Goal: Task Accomplishment & Management: Manage account settings

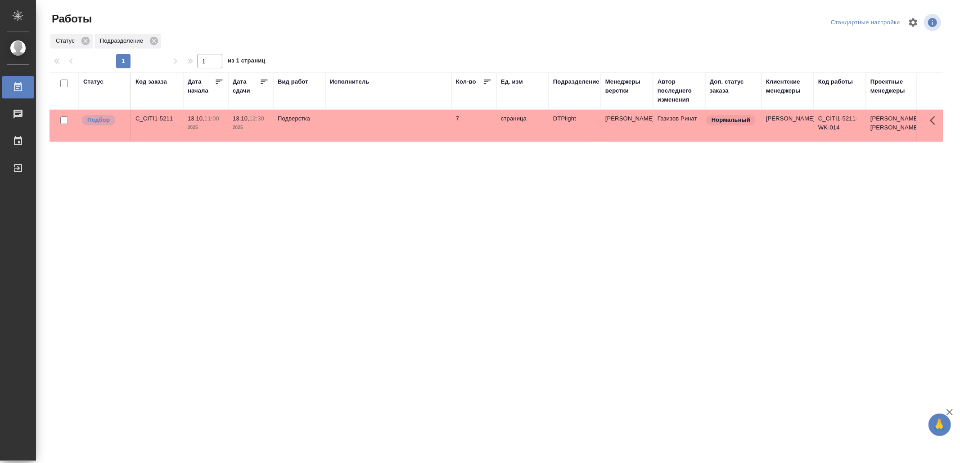
drag, startPoint x: 256, startPoint y: 329, endPoint x: 256, endPoint y: 319, distance: 10.8
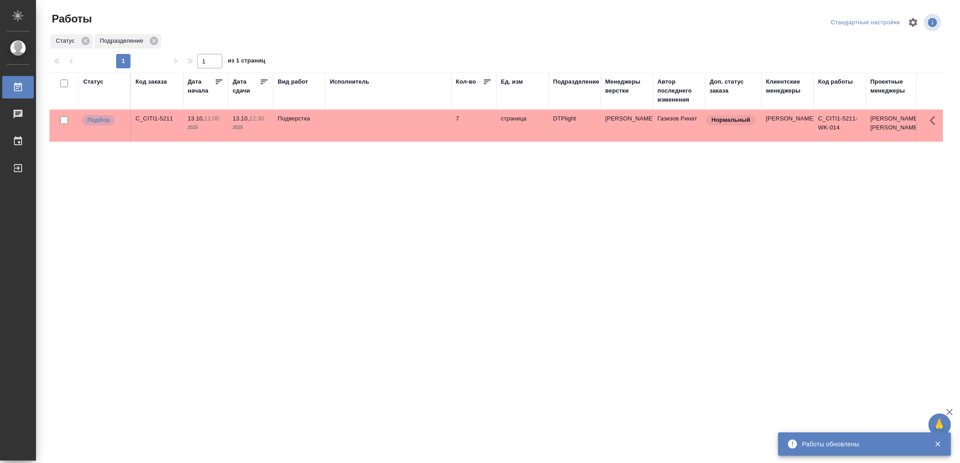
drag, startPoint x: 305, startPoint y: 283, endPoint x: 308, endPoint y: 274, distance: 10.0
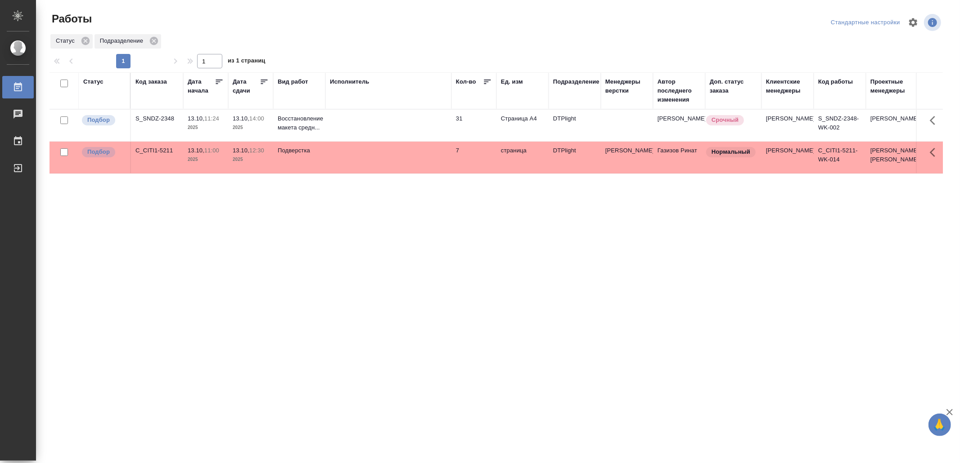
click at [175, 206] on div "Статус Код заказа Дата начала Дата сдачи Вид работ Исполнитель Кол-во Ед. изм П…" at bounding box center [495, 234] width 893 height 324
click at [442, 122] on td at bounding box center [388, 125] width 126 height 31
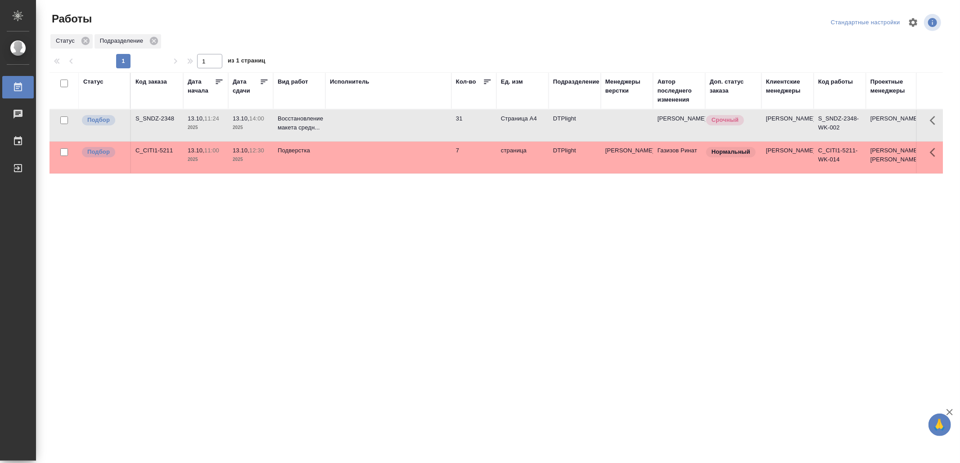
click at [442, 122] on td at bounding box center [388, 125] width 126 height 31
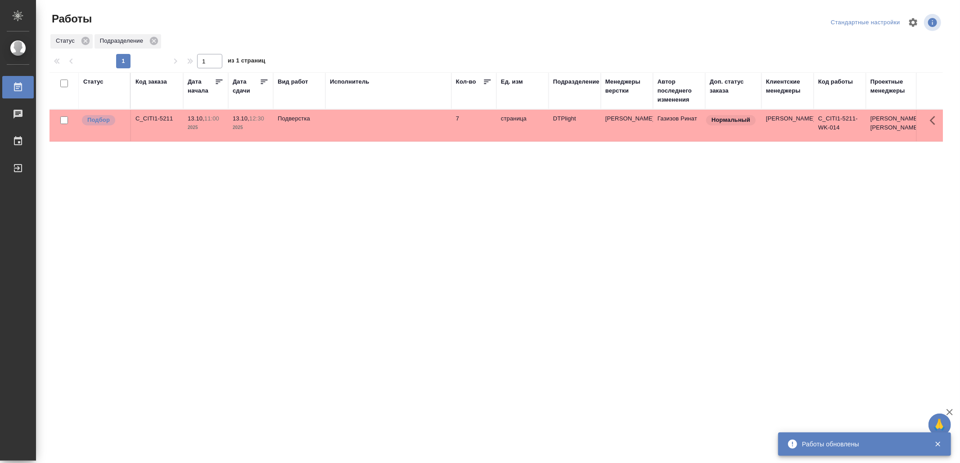
drag, startPoint x: 317, startPoint y: 270, endPoint x: 317, endPoint y: 265, distance: 5.4
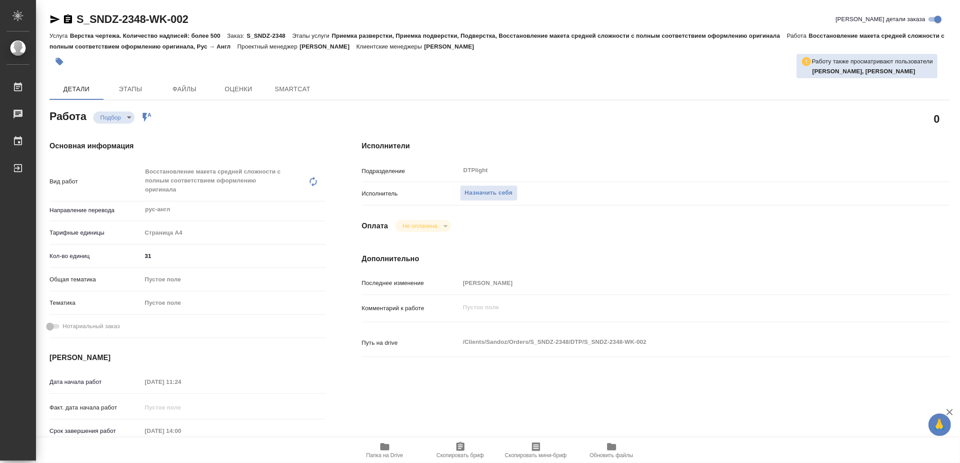
type textarea "x"
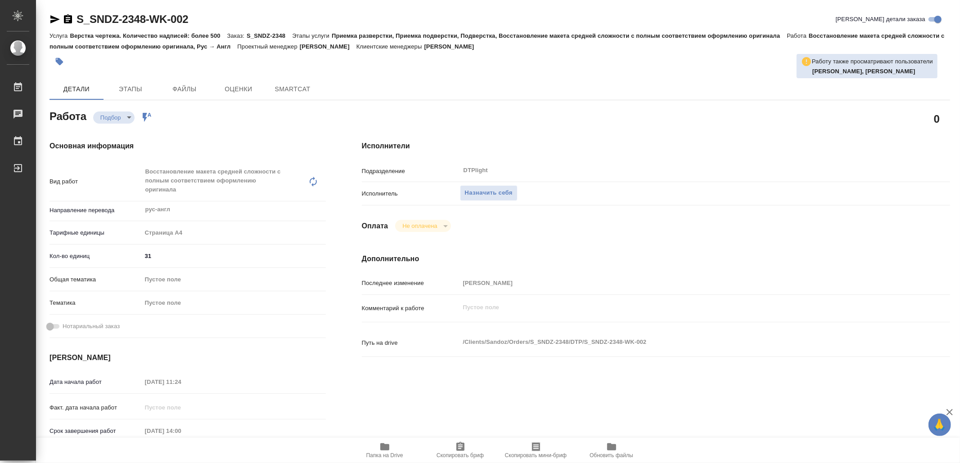
type textarea "x"
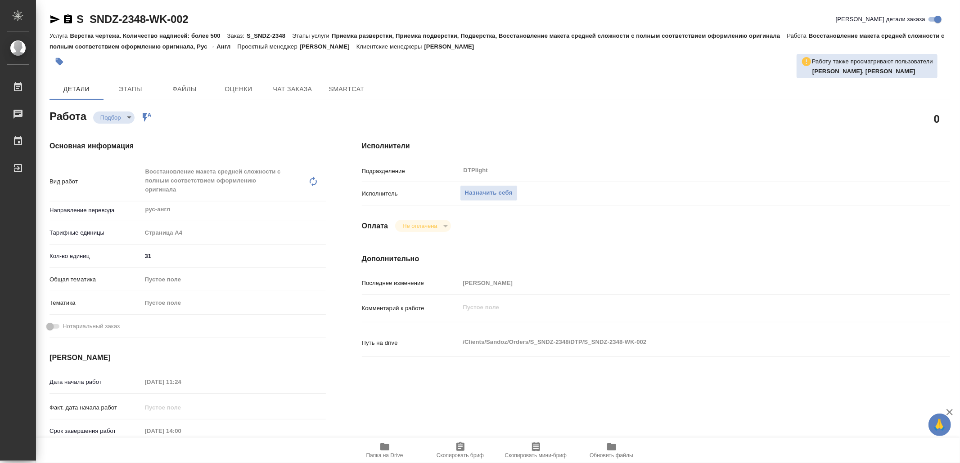
click at [384, 450] on icon "button" at bounding box center [384, 447] width 9 height 7
type textarea "x"
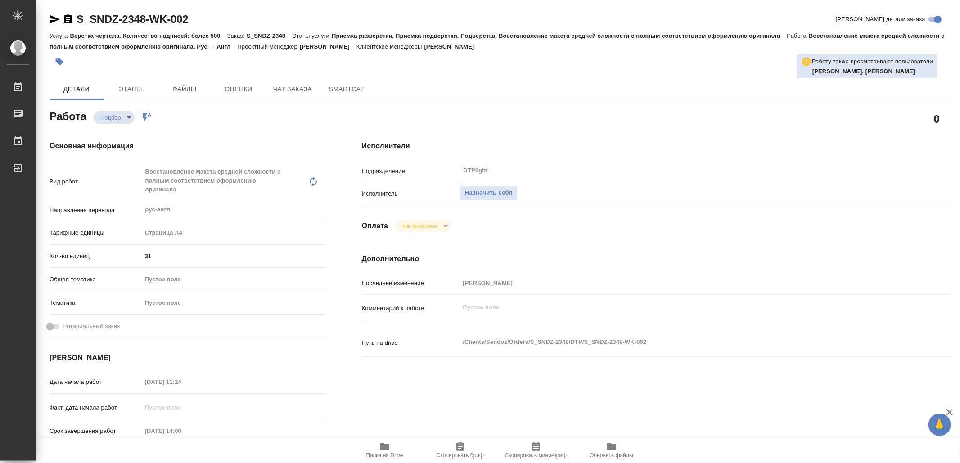
type textarea "x"
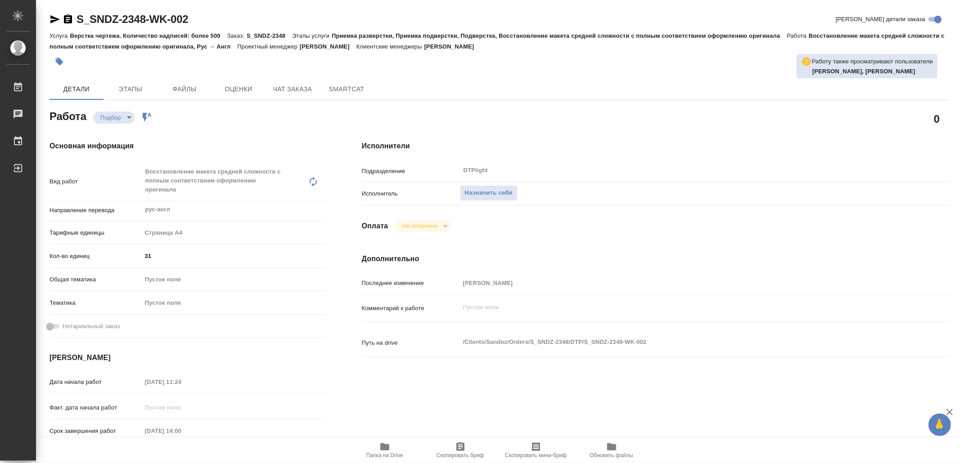
type textarea "x"
click at [512, 193] on span "Назначить себя" at bounding box center [489, 193] width 48 height 10
type textarea "x"
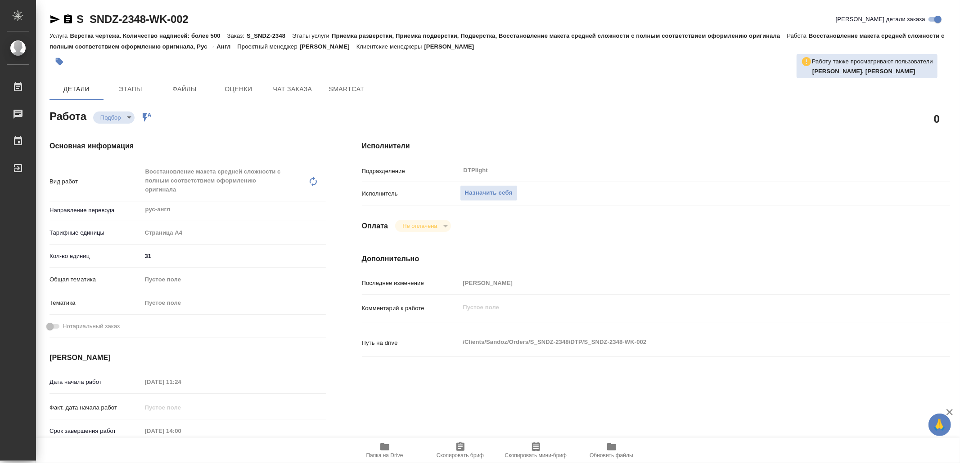
type textarea "x"
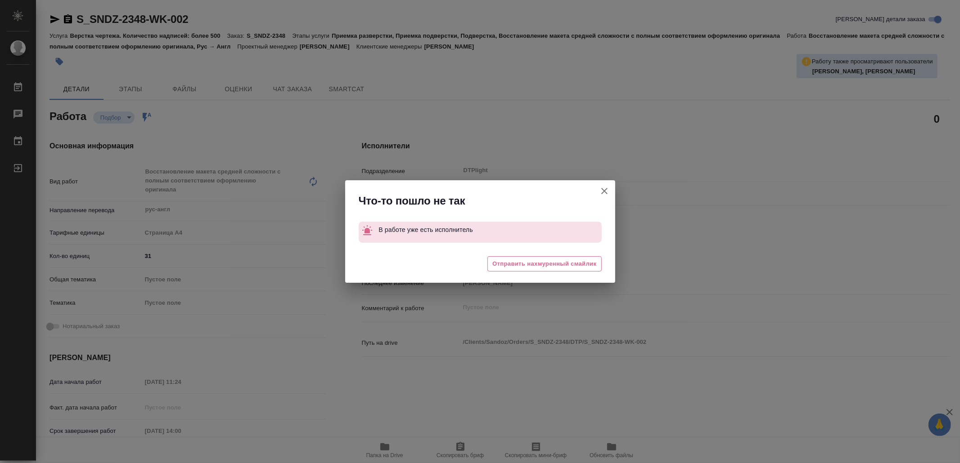
click at [606, 193] on icon "button" at bounding box center [604, 191] width 11 height 11
type textarea "x"
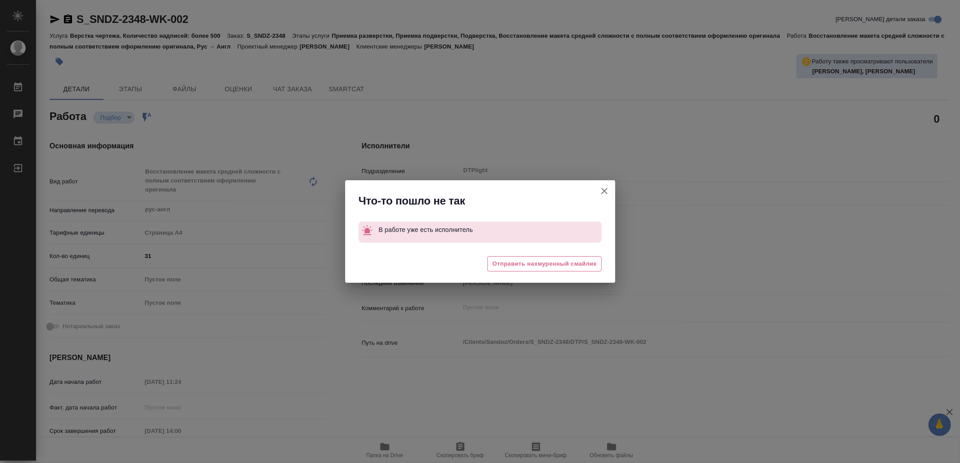
type textarea "x"
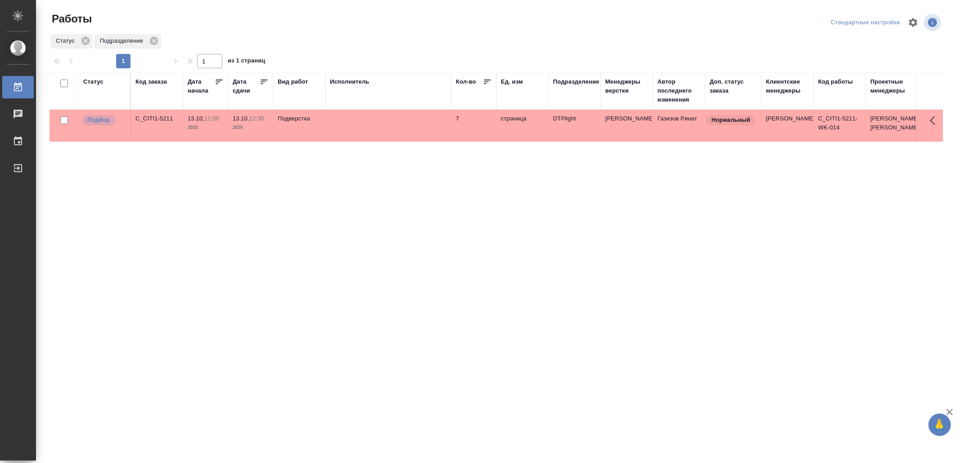
drag, startPoint x: 141, startPoint y: 249, endPoint x: 180, endPoint y: 256, distance: 39.6
click at [142, 249] on div "Статус Код заказа Дата начала Дата сдачи Вид работ Исполнитель Кол-во Ед. изм П…" at bounding box center [495, 234] width 893 height 324
drag, startPoint x: 288, startPoint y: 224, endPoint x: 289, endPoint y: 218, distance: 6.3
drag, startPoint x: 230, startPoint y: 361, endPoint x: 255, endPoint y: 335, distance: 35.3
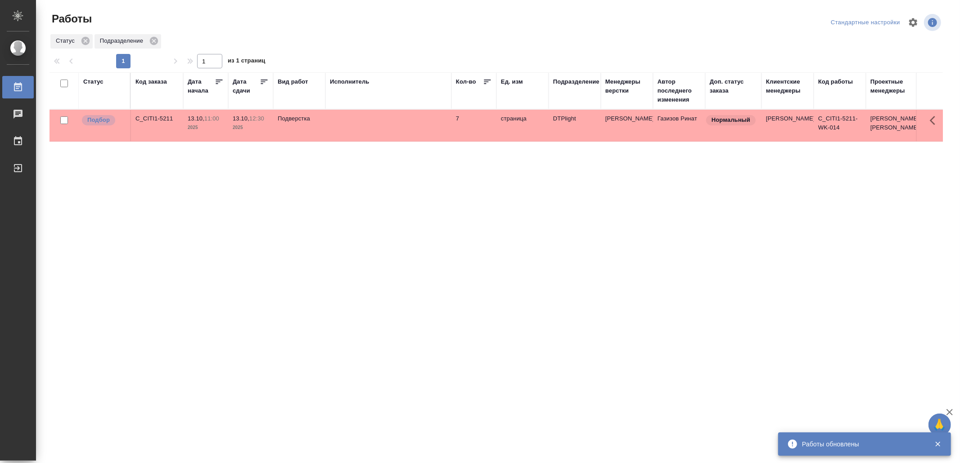
drag, startPoint x: 292, startPoint y: 333, endPoint x: 293, endPoint y: 320, distance: 12.7
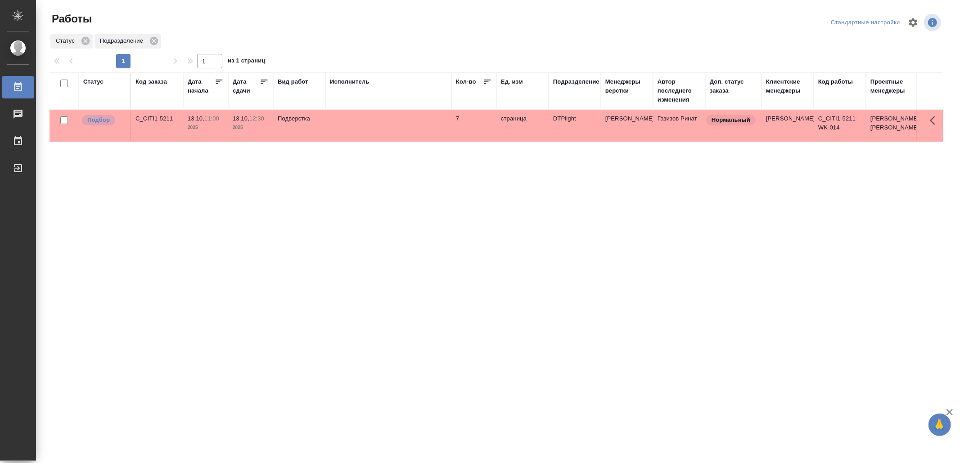
drag, startPoint x: 372, startPoint y: 250, endPoint x: 378, endPoint y: 243, distance: 9.3
drag, startPoint x: 0, startPoint y: 0, endPoint x: 493, endPoint y: 269, distance: 561.5
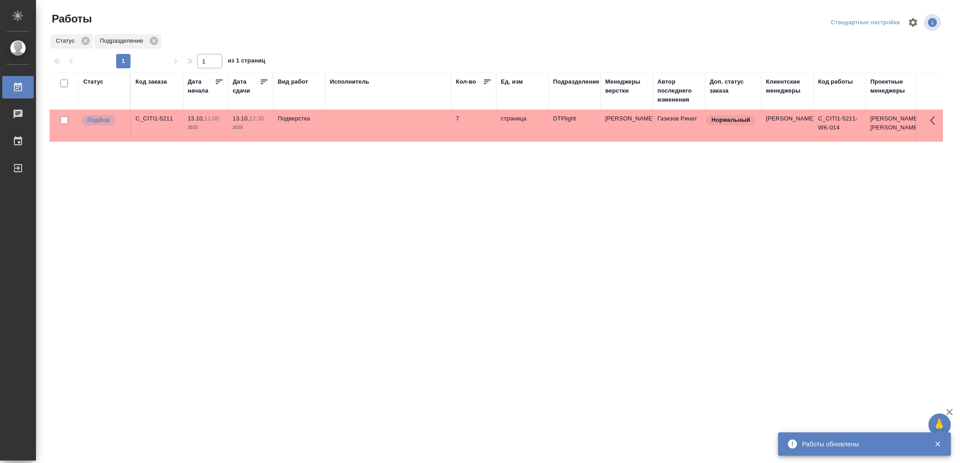
drag, startPoint x: 258, startPoint y: 341, endPoint x: 258, endPoint y: 330, distance: 11.2
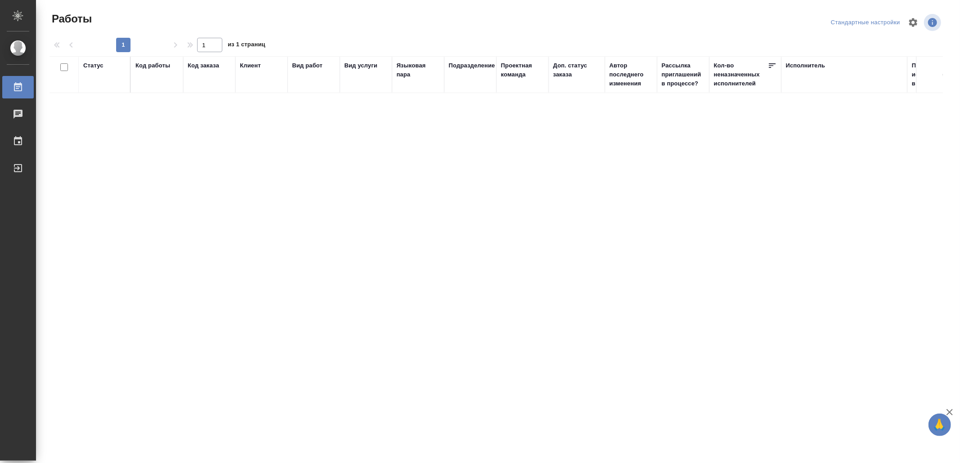
drag, startPoint x: 370, startPoint y: 274, endPoint x: 377, endPoint y: 274, distance: 7.2
drag, startPoint x: 753, startPoint y: 148, endPoint x: 751, endPoint y: 157, distance: 9.2
drag, startPoint x: 526, startPoint y: 178, endPoint x: 527, endPoint y: 171, distance: 6.8
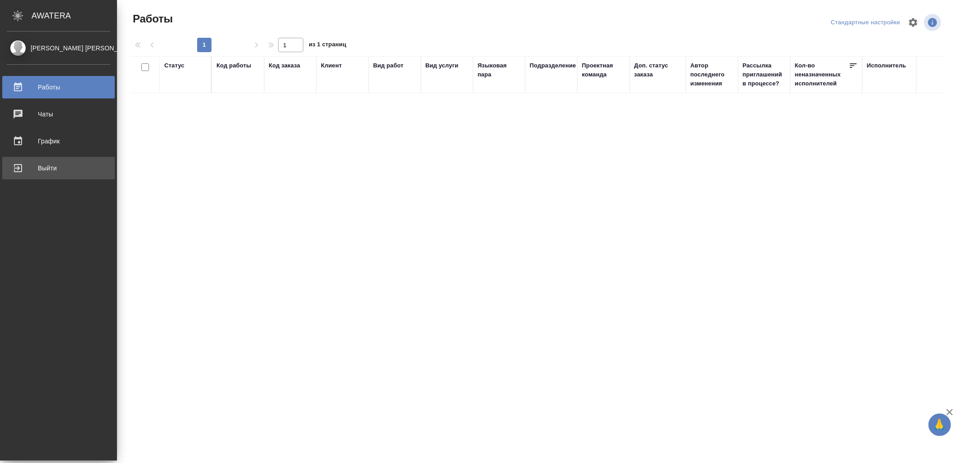
click at [24, 169] on div "Выйти" at bounding box center [58, 168] width 103 height 13
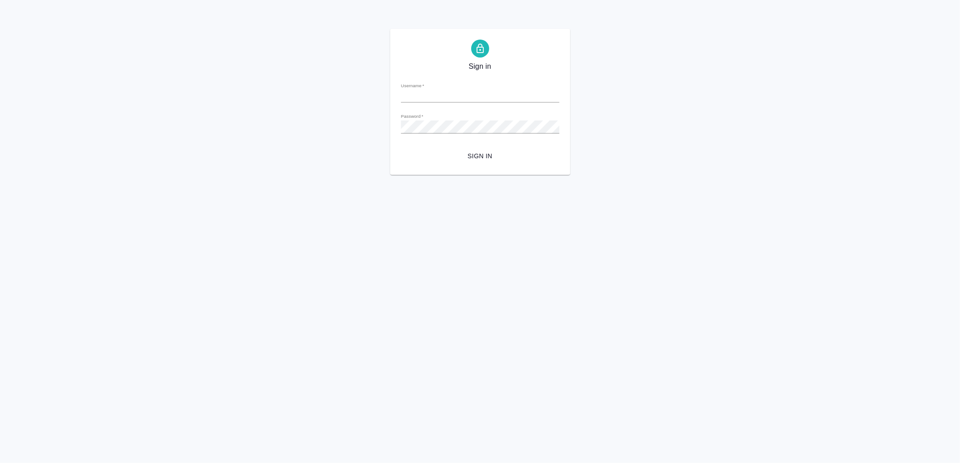
type input "[EMAIL_ADDRESS][DOMAIN_NAME]"
click at [479, 158] on span "Sign in" at bounding box center [480, 156] width 144 height 11
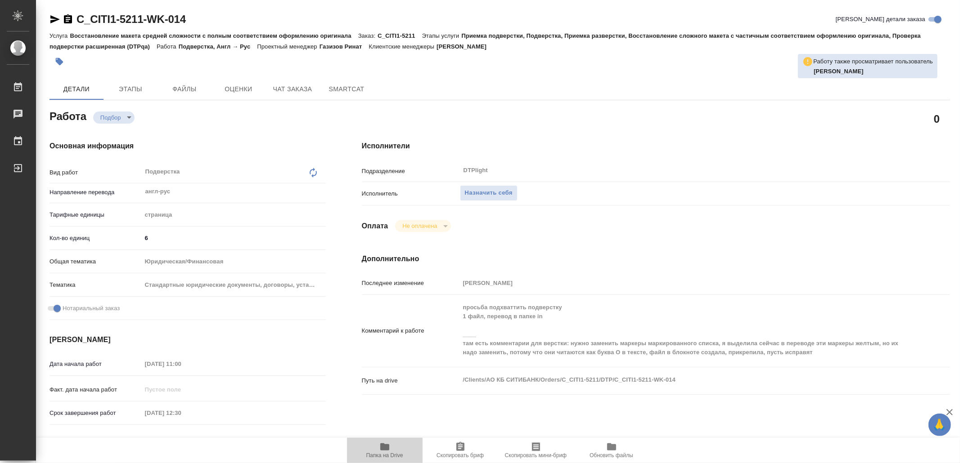
click at [384, 452] on span "Папка на Drive" at bounding box center [384, 450] width 65 height 17
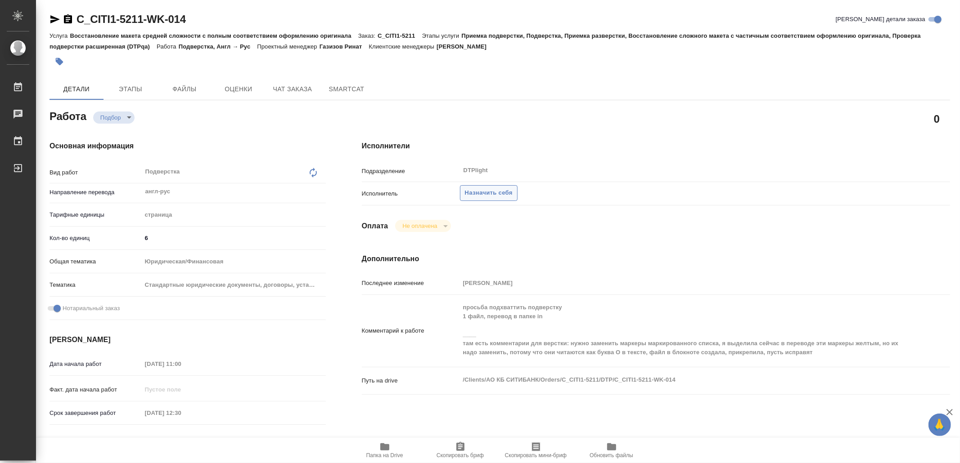
click at [488, 189] on span "Назначить себя" at bounding box center [489, 193] width 48 height 10
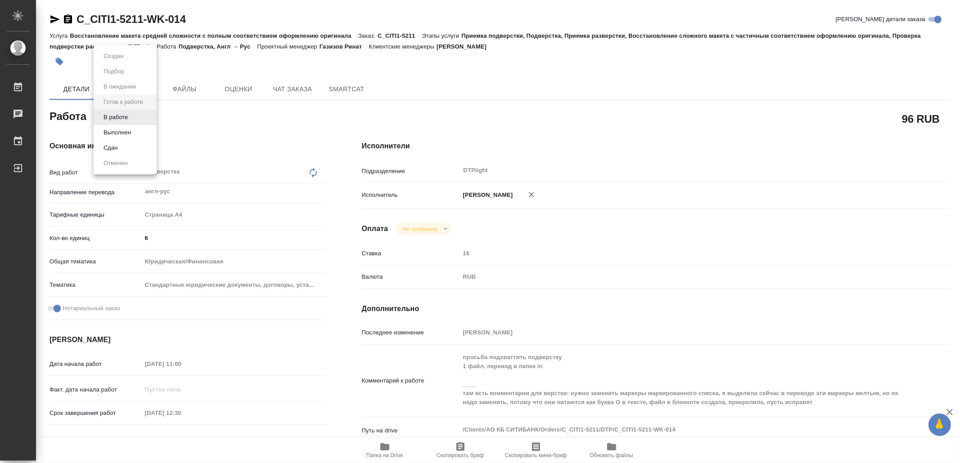
click at [124, 118] on body "🙏 .cls-1 fill:#fff; AWATERA Yamkovenko Vera Работы Чаты График Выйти C_CITI1-52…" at bounding box center [480, 231] width 960 height 463
click at [124, 118] on button "В работе" at bounding box center [116, 117] width 30 height 10
type textarea "x"
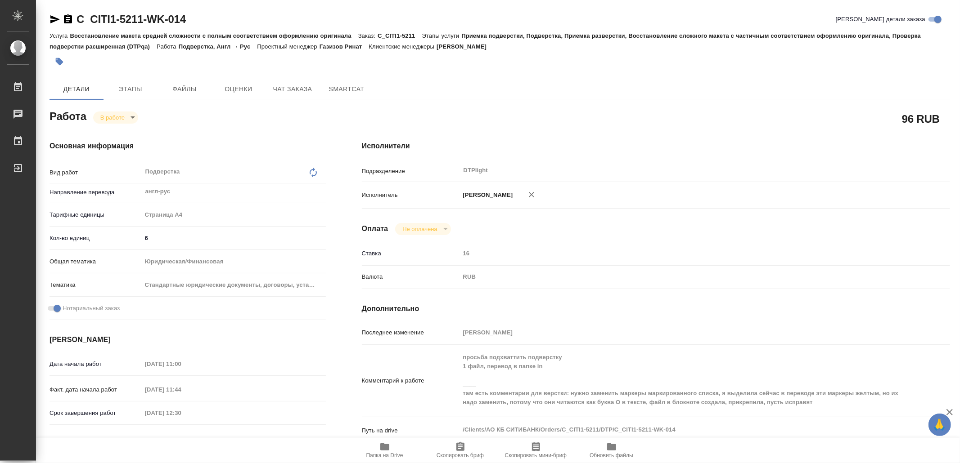
type textarea "x"
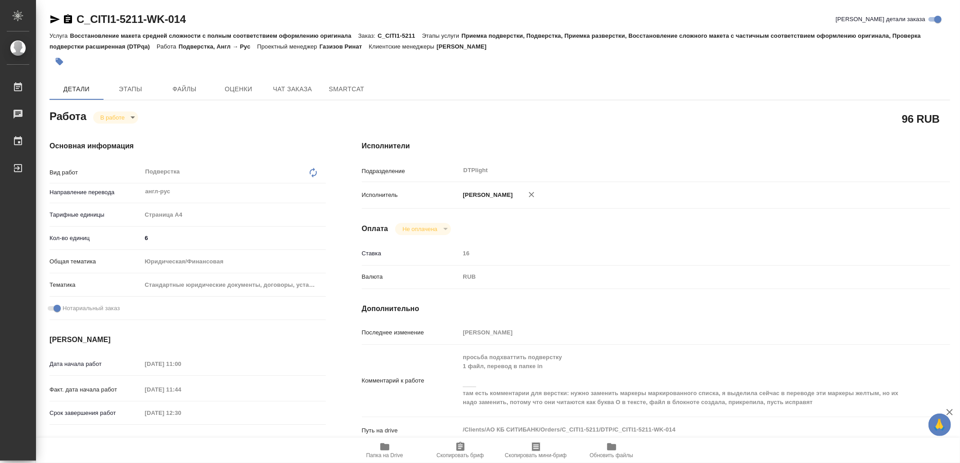
type textarea "x"
click at [51, 14] on icon "button" at bounding box center [54, 19] width 11 height 11
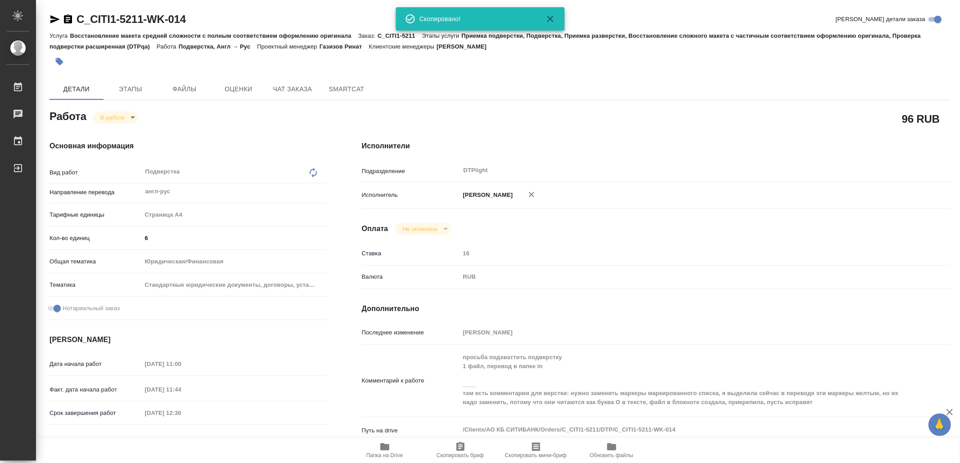
type textarea "x"
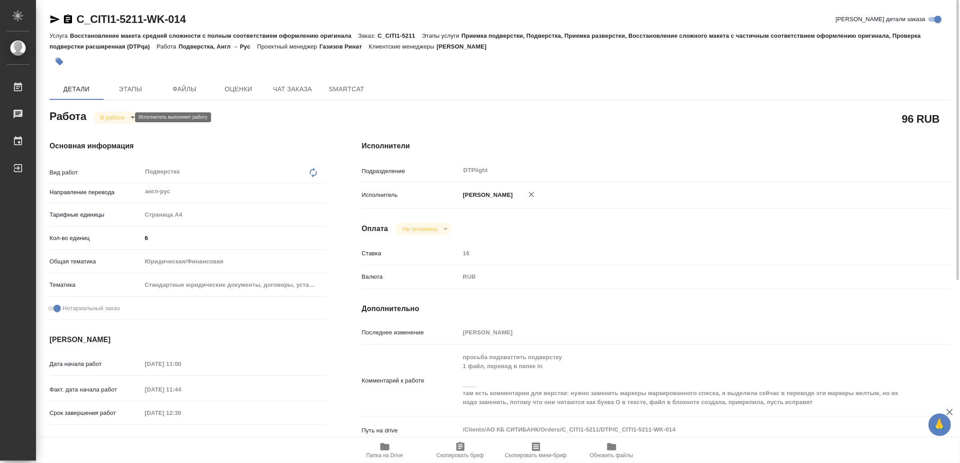
click at [124, 114] on body "🙏 .cls-1 fill:#fff; AWATERA Yamkovenko Vera Работы 0 Чаты График Выйти C_CITI1-…" at bounding box center [480, 231] width 960 height 463
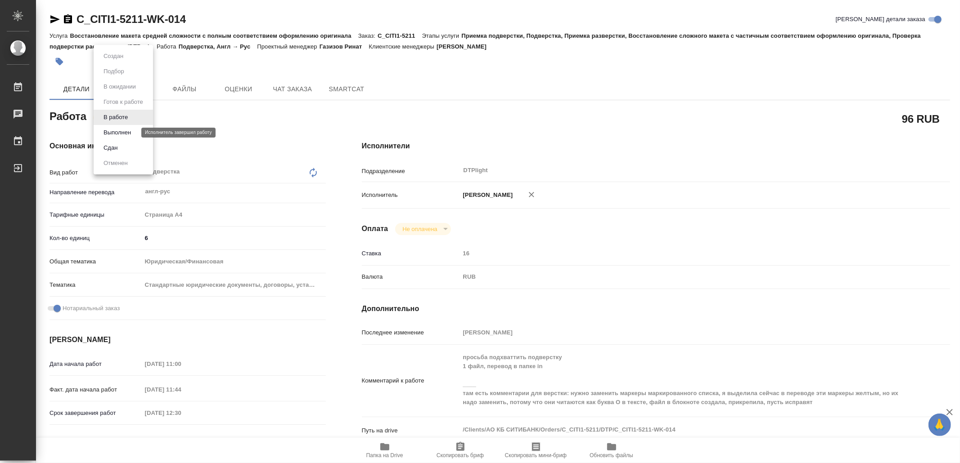
click at [122, 129] on button "Выполнен" at bounding box center [117, 133] width 33 height 10
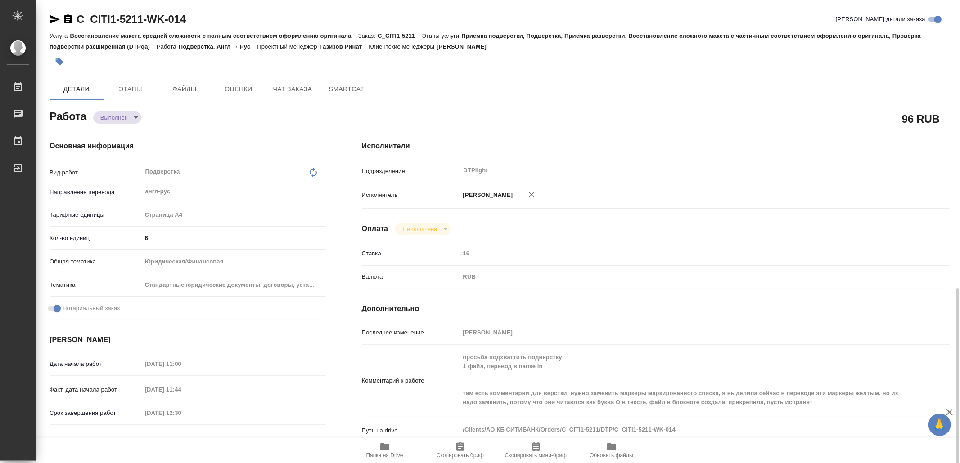
scroll to position [180, 0]
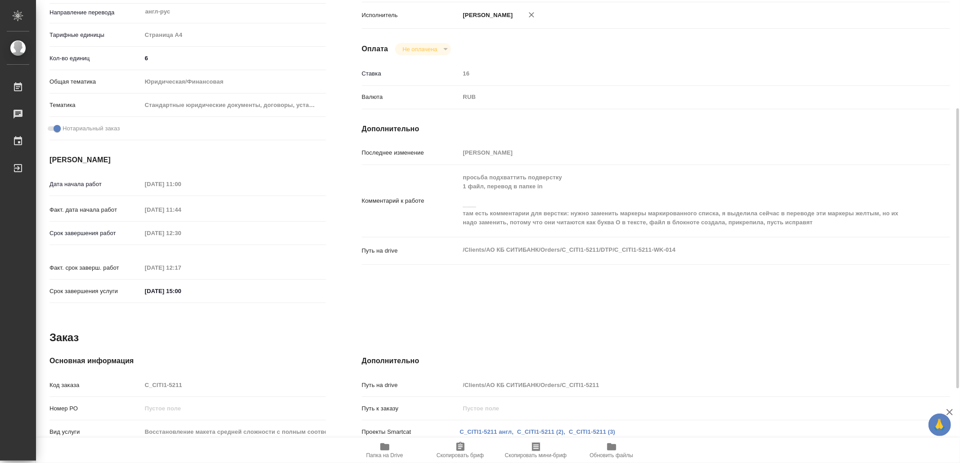
type textarea "x"
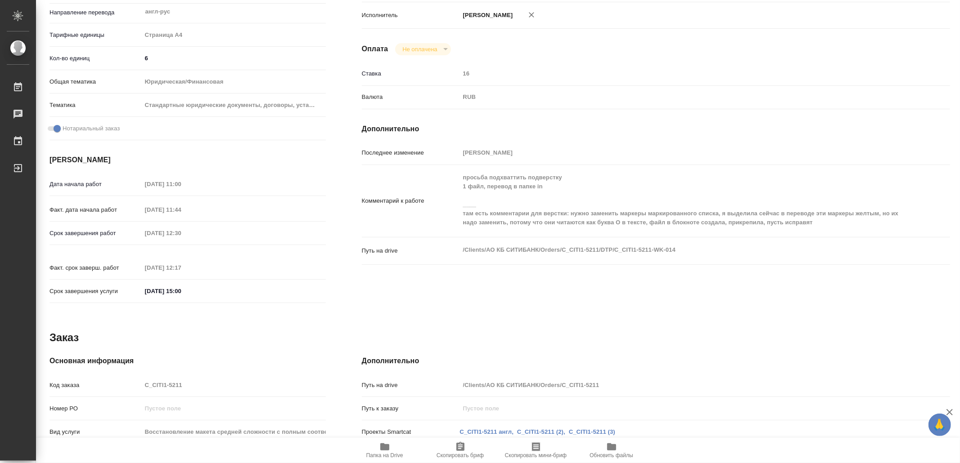
scroll to position [0, 0]
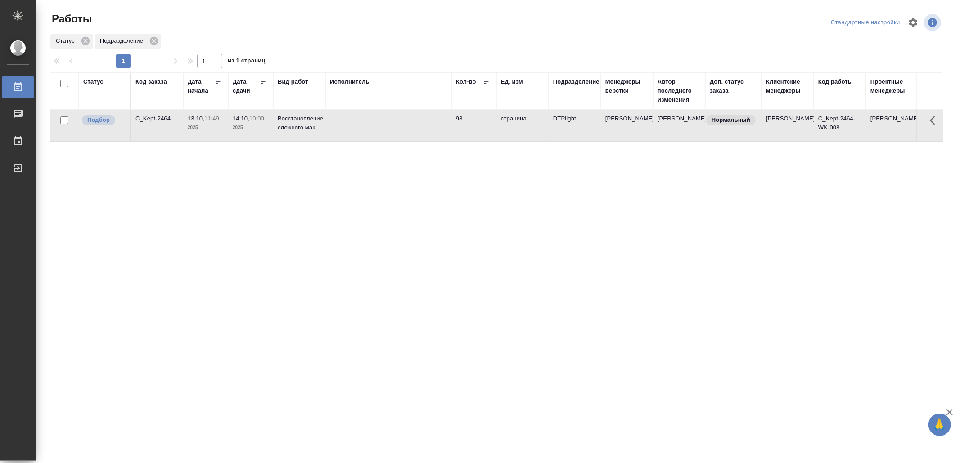
click at [424, 133] on td at bounding box center [388, 125] width 126 height 31
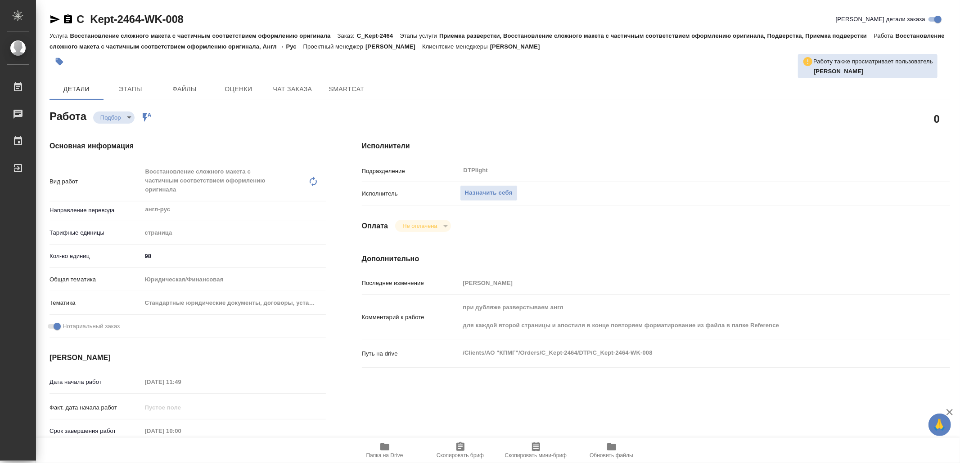
click at [389, 447] on icon "button" at bounding box center [384, 447] width 11 height 11
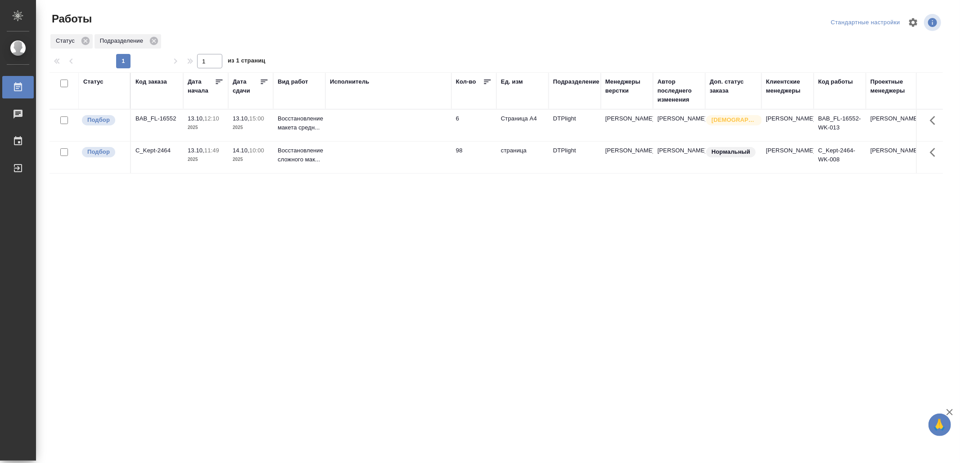
drag, startPoint x: 0, startPoint y: 0, endPoint x: 338, endPoint y: 213, distance: 399.9
click at [342, 251] on div "Статус Код заказа Дата начала Дата сдачи Вид работ Исполнитель Кол-во Ед. изм П…" at bounding box center [495, 234] width 893 height 324
click at [338, 128] on td at bounding box center [388, 125] width 126 height 31
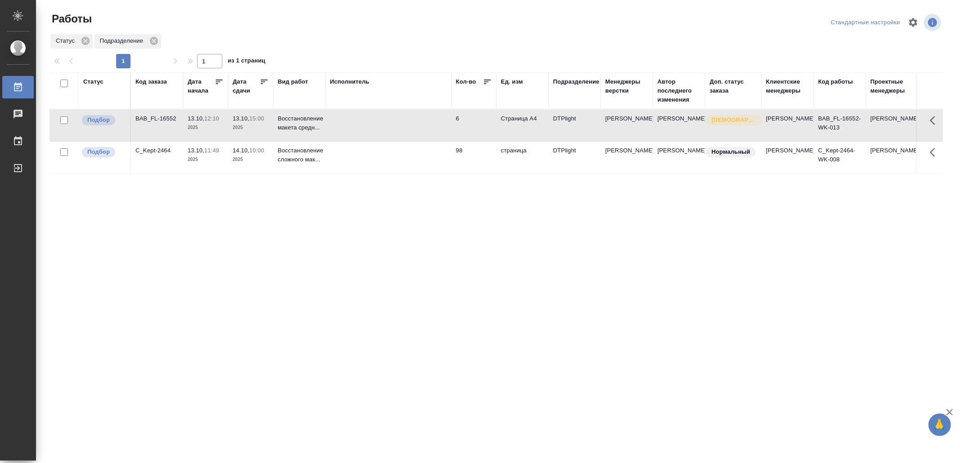
click at [338, 128] on td at bounding box center [388, 125] width 126 height 31
drag, startPoint x: 277, startPoint y: 231, endPoint x: 283, endPoint y: 230, distance: 5.5
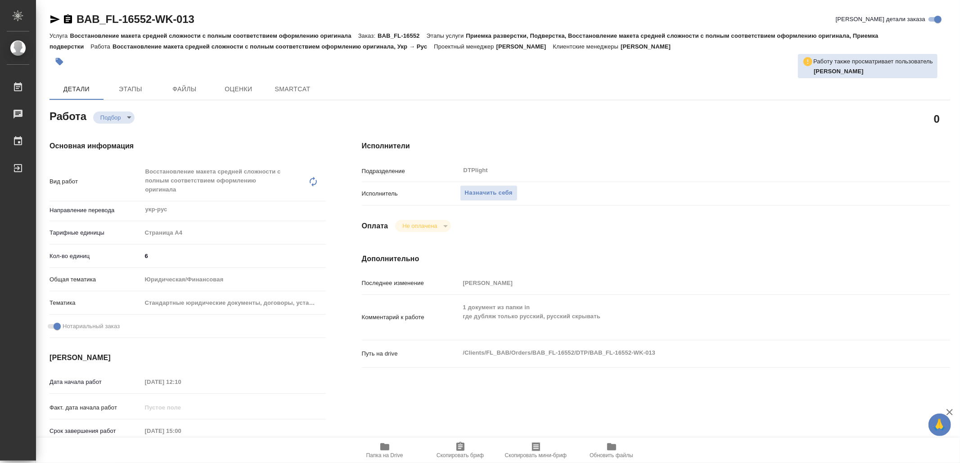
type textarea "x"
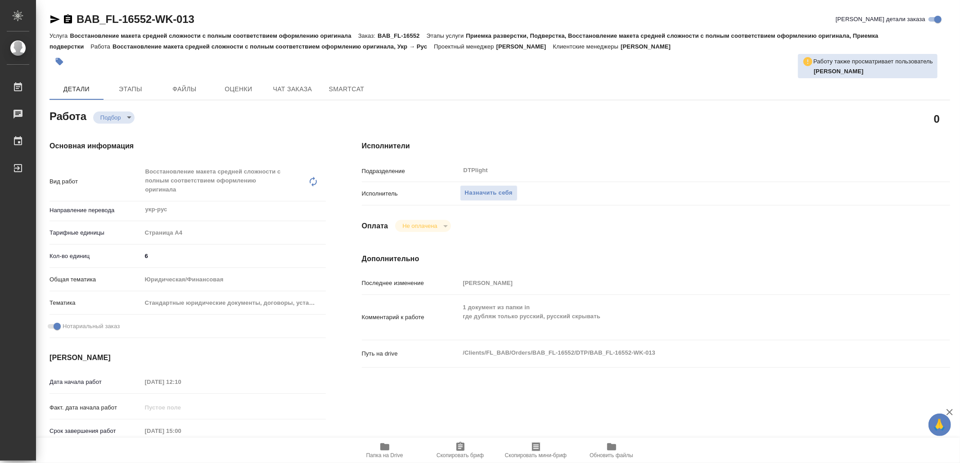
type textarea "x"
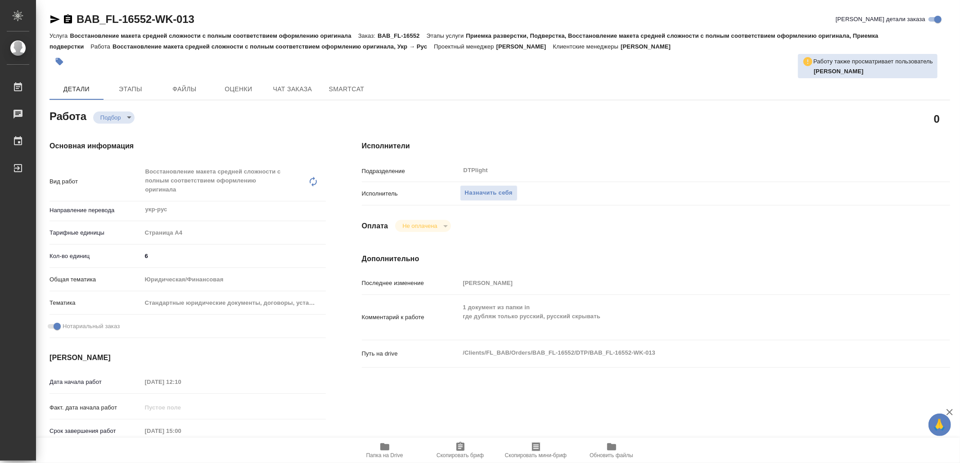
click at [391, 450] on span "Папка на Drive" at bounding box center [384, 450] width 65 height 17
type textarea "x"
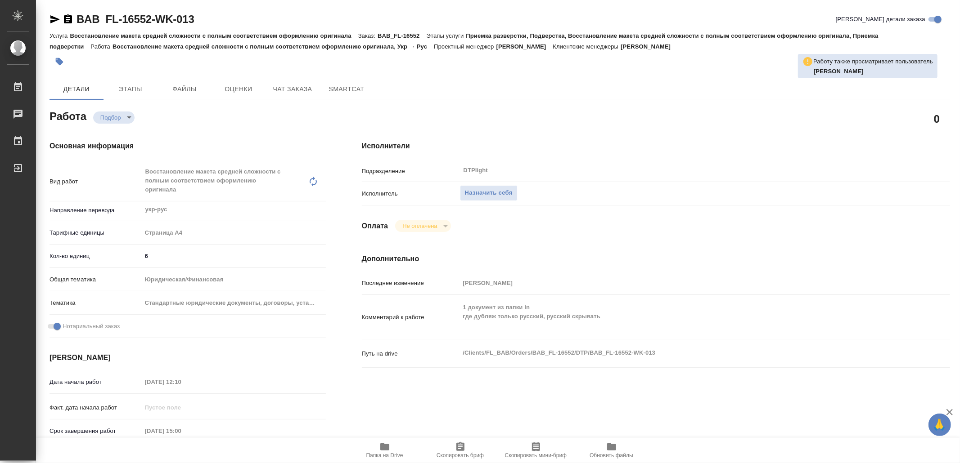
type textarea "x"
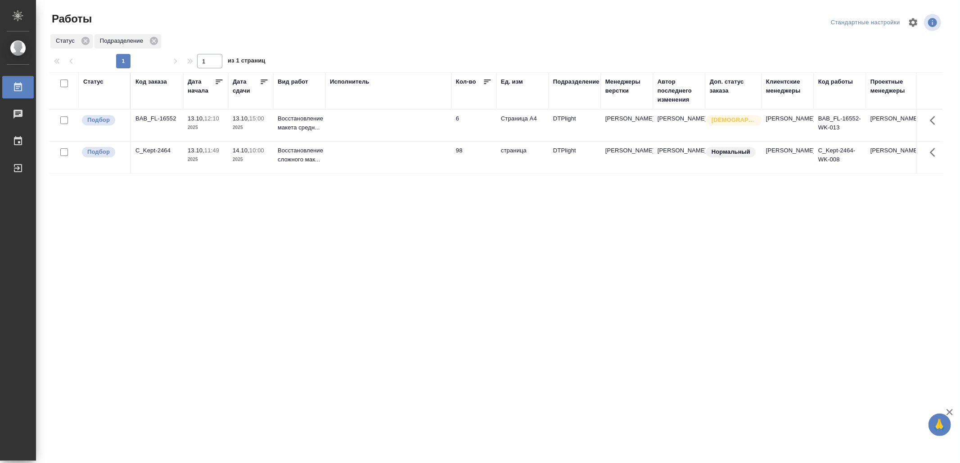
drag, startPoint x: 0, startPoint y: 0, endPoint x: 423, endPoint y: 259, distance: 496.3
drag, startPoint x: 0, startPoint y: 0, endPoint x: 397, endPoint y: 286, distance: 489.2
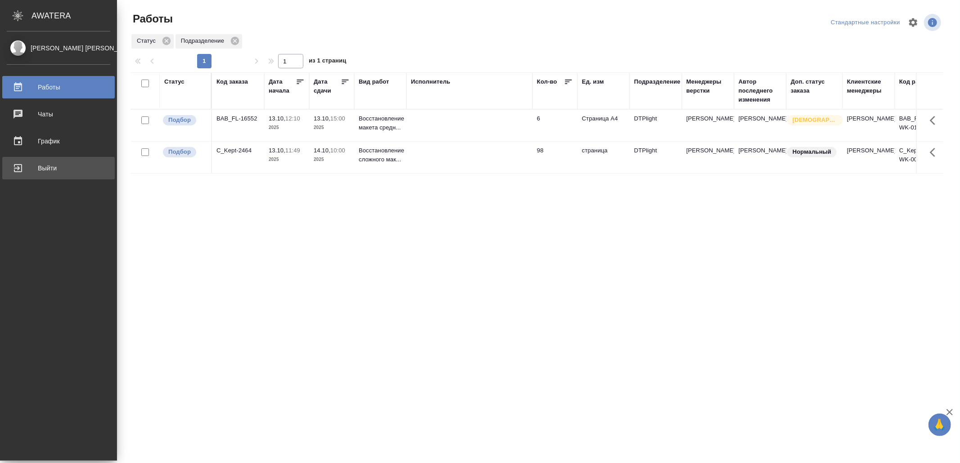
click at [20, 171] on div "Выйти" at bounding box center [58, 168] width 103 height 13
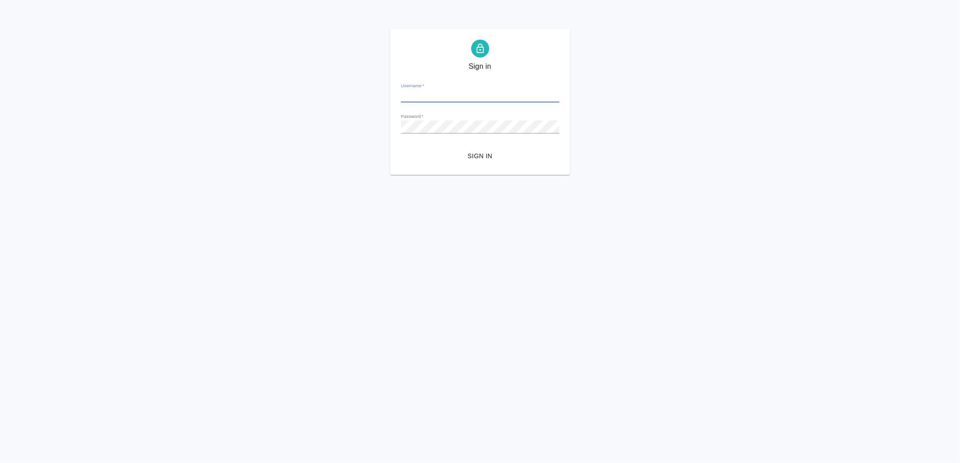
type input "v.yamkovenko@awatera.com"
click at [497, 157] on span "Sign in" at bounding box center [480, 156] width 144 height 11
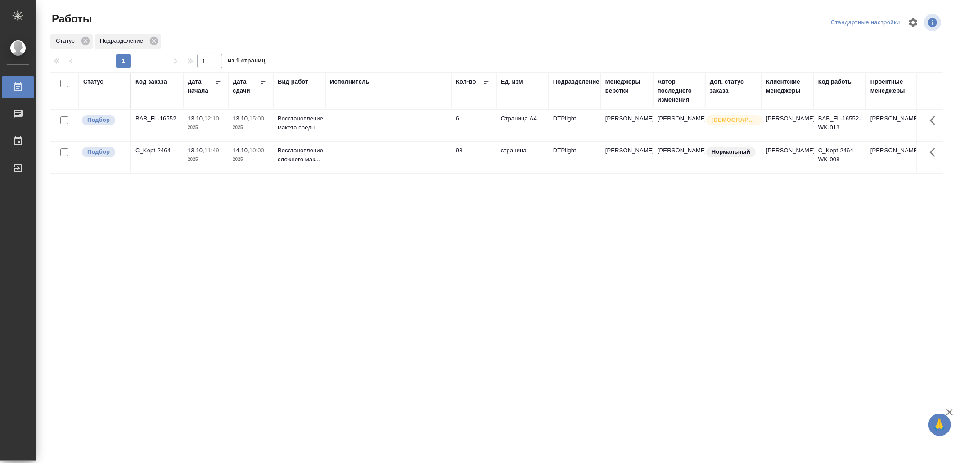
drag, startPoint x: 456, startPoint y: 272, endPoint x: 462, endPoint y: 272, distance: 6.3
drag, startPoint x: 467, startPoint y: 297, endPoint x: 475, endPoint y: 294, distance: 9.1
drag, startPoint x: 0, startPoint y: 0, endPoint x: 494, endPoint y: 283, distance: 568.7
drag, startPoint x: 0, startPoint y: 0, endPoint x: 527, endPoint y: 276, distance: 595.2
drag, startPoint x: 0, startPoint y: 0, endPoint x: 513, endPoint y: 246, distance: 569.1
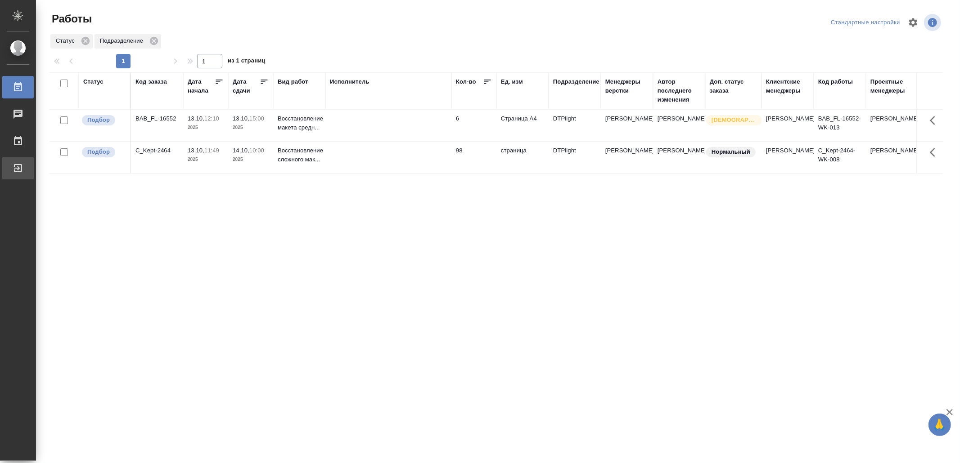
click at [18, 168] on div "Выйти" at bounding box center [7, 168] width 22 height 13
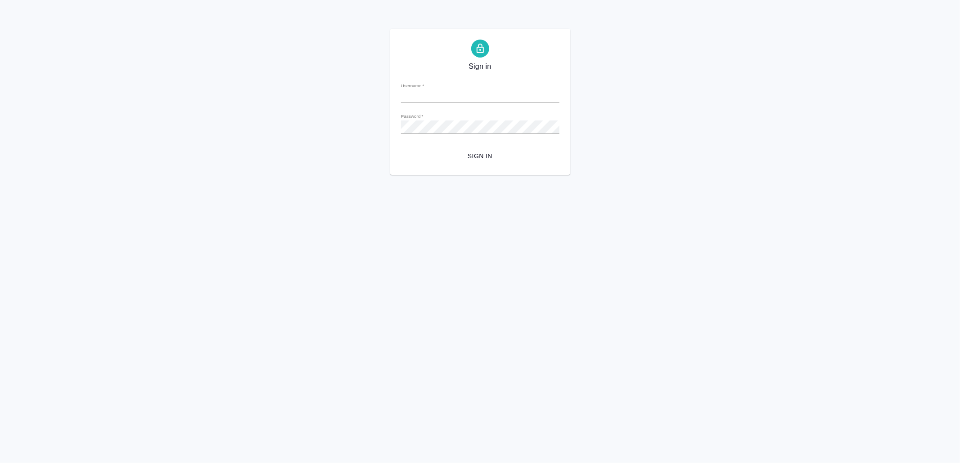
type input "[EMAIL_ADDRESS][DOMAIN_NAME]"
click at [510, 151] on span "Sign in" at bounding box center [480, 156] width 144 height 11
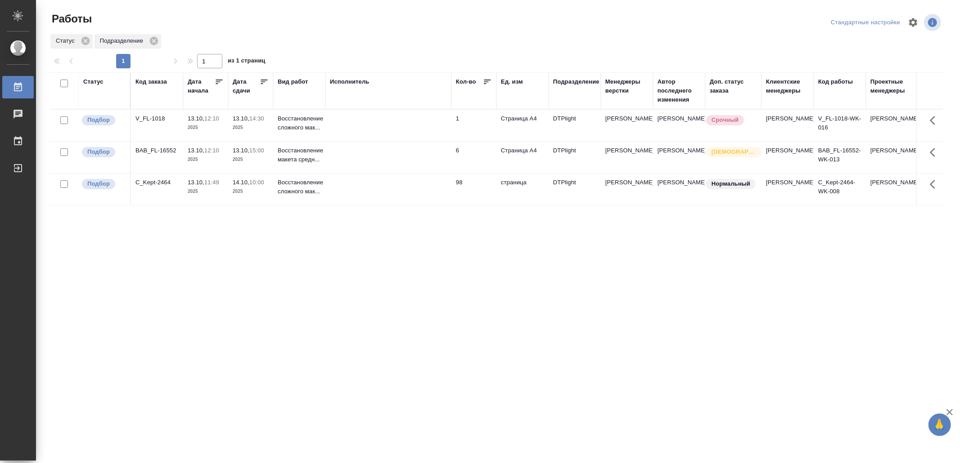
click at [371, 125] on td at bounding box center [388, 125] width 126 height 31
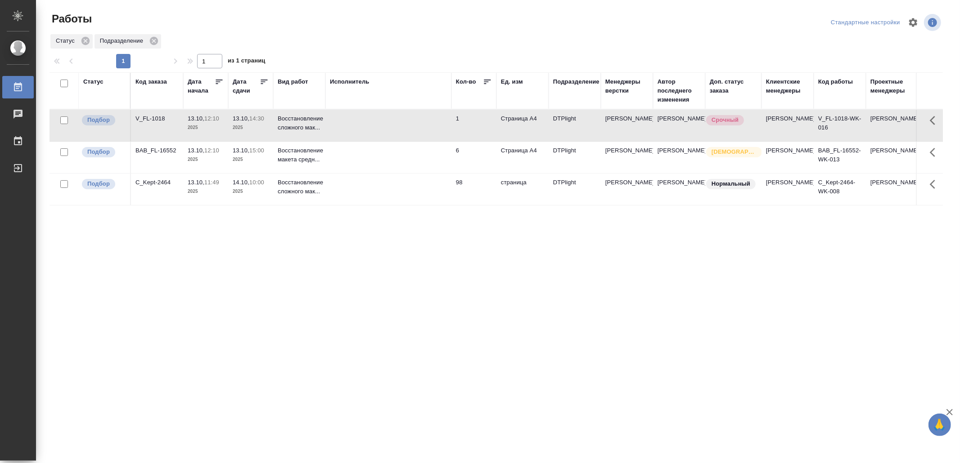
click at [371, 125] on td at bounding box center [388, 125] width 126 height 31
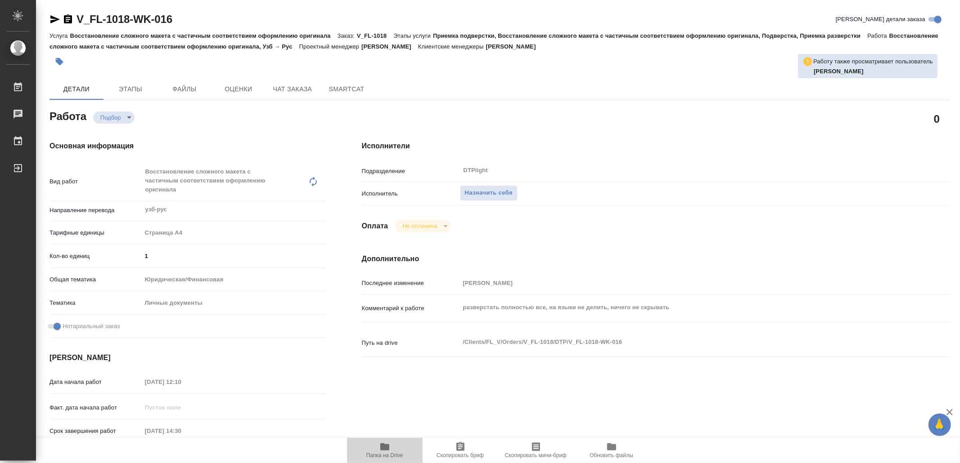
click at [384, 448] on icon "button" at bounding box center [384, 447] width 9 height 7
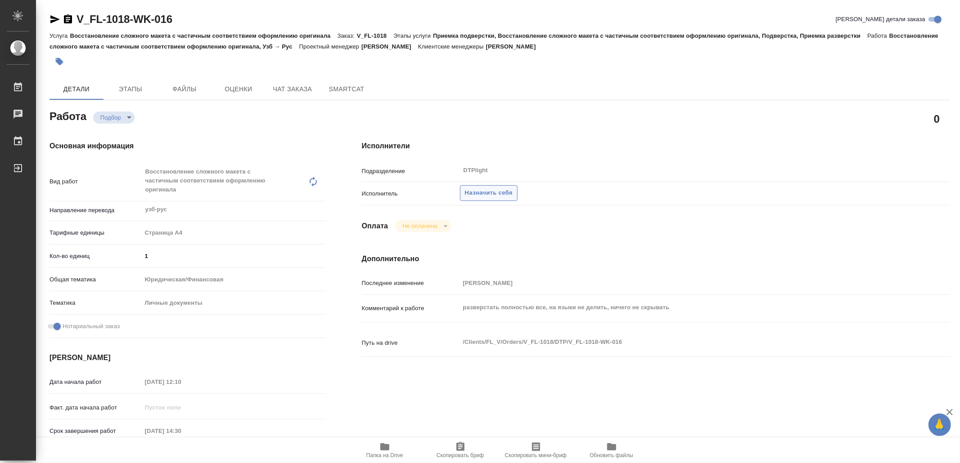
click at [495, 193] on span "Назначить себя" at bounding box center [489, 193] width 48 height 10
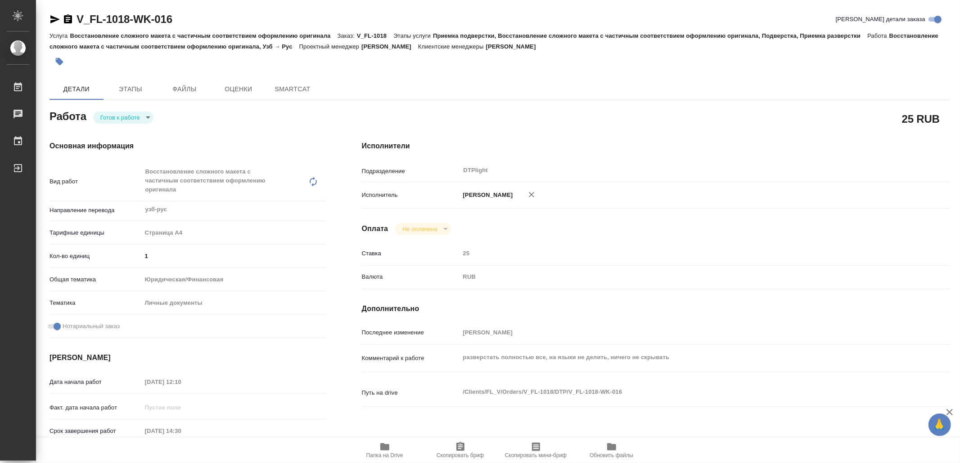
type textarea "x"
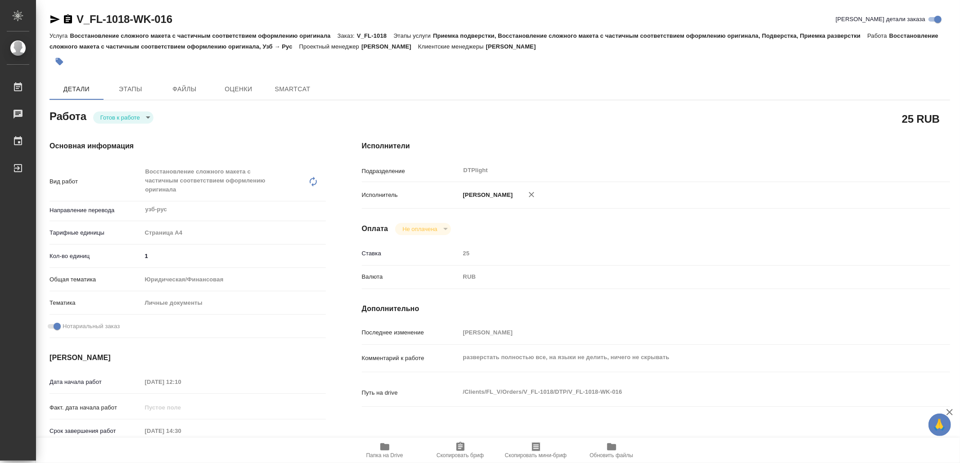
type textarea "x"
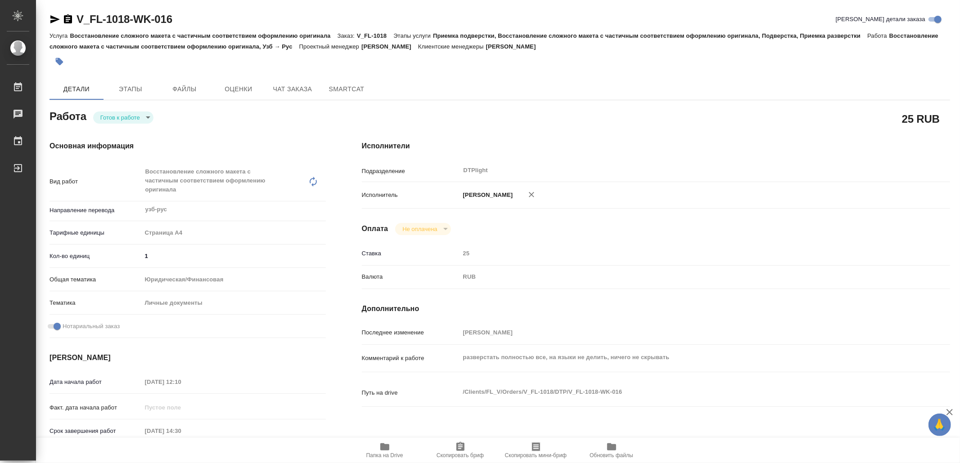
type textarea "x"
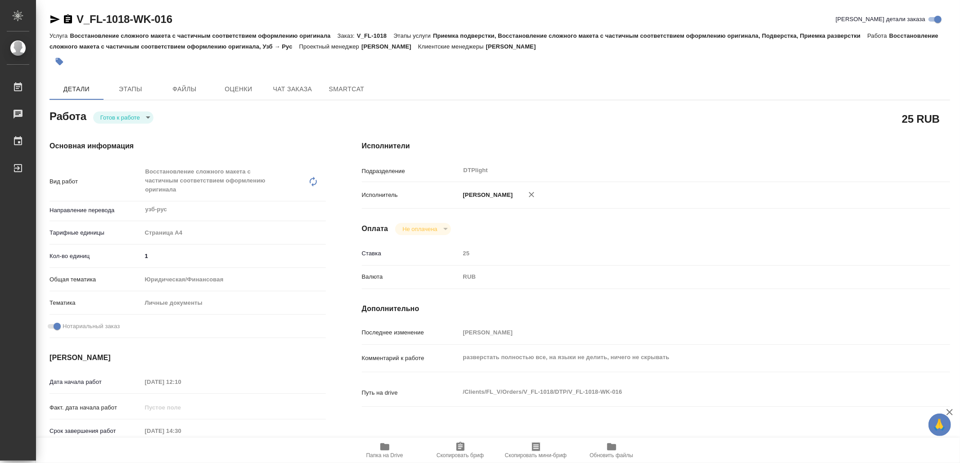
type textarea "x"
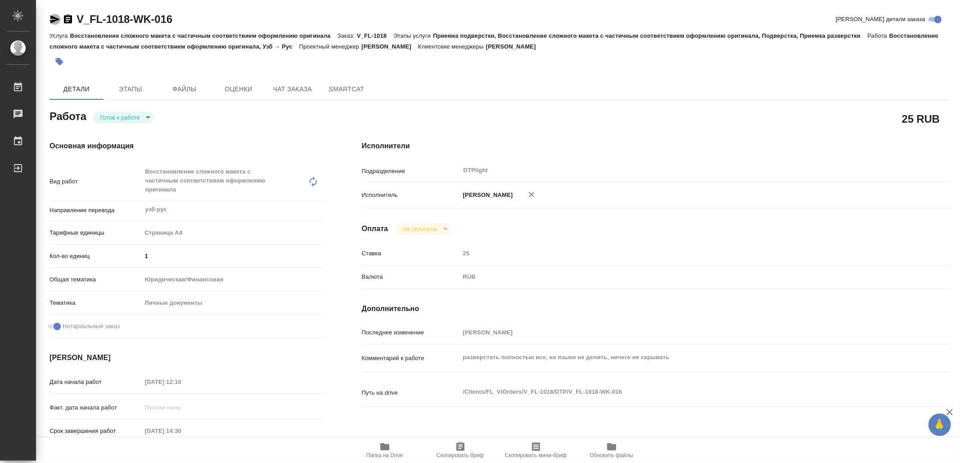
click at [55, 20] on icon "button" at bounding box center [54, 19] width 9 height 8
click at [120, 115] on body "🙏 .cls-1 fill:#fff; AWATERA Yamkovenko Vera Работы 0 Чаты График Выйти V_FL-101…" at bounding box center [480, 231] width 960 height 463
click at [120, 115] on button "В работе" at bounding box center [116, 117] width 30 height 10
type textarea "x"
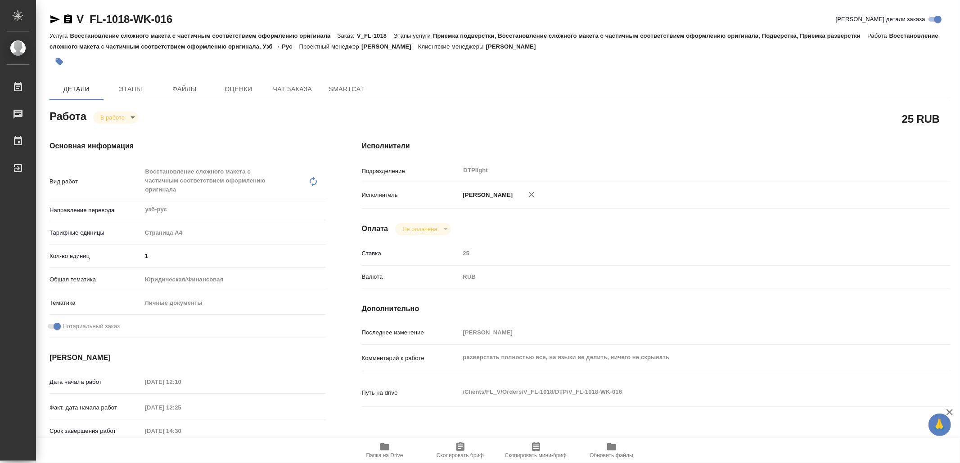
type textarea "x"
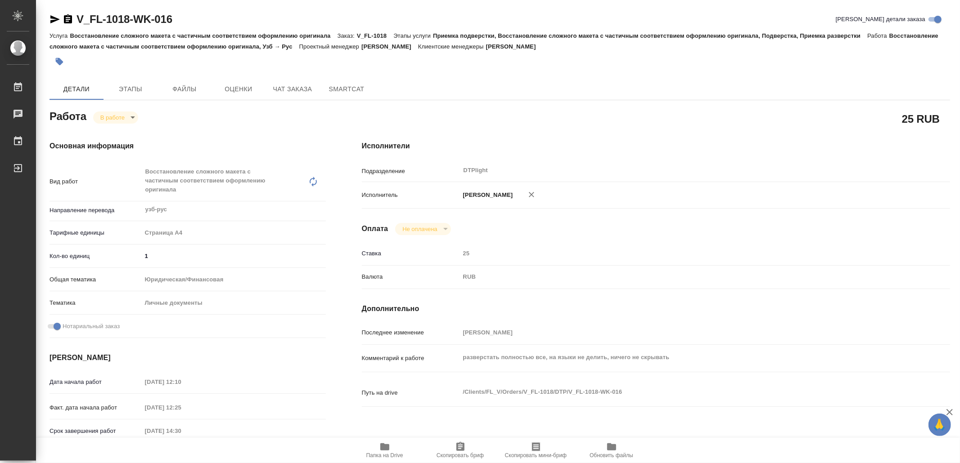
type textarea "x"
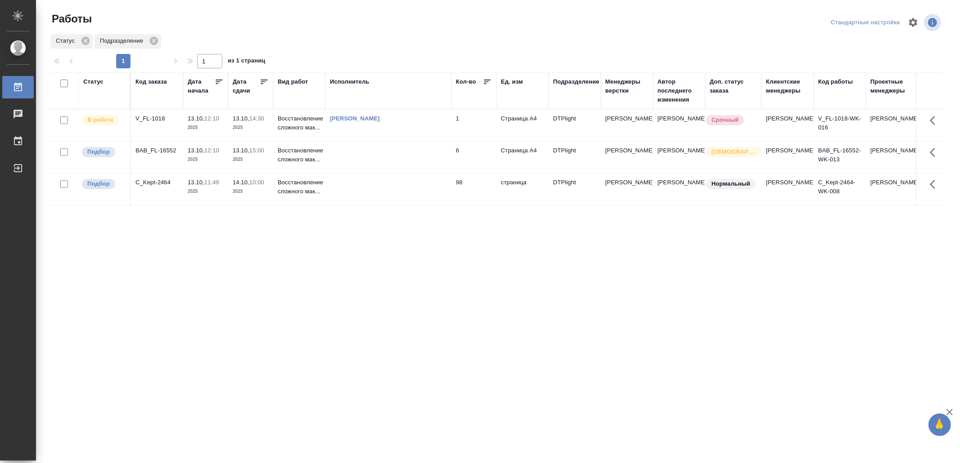
drag, startPoint x: 315, startPoint y: 311, endPoint x: 331, endPoint y: 288, distance: 28.1
drag, startPoint x: 314, startPoint y: 241, endPoint x: 321, endPoint y: 248, distance: 10.5
click at [426, 165] on td at bounding box center [388, 157] width 126 height 31
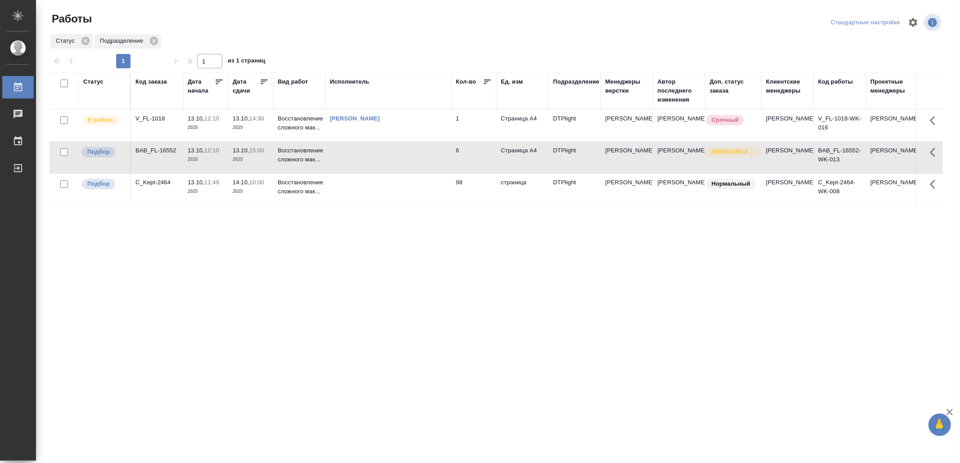
click at [426, 165] on td at bounding box center [388, 157] width 126 height 31
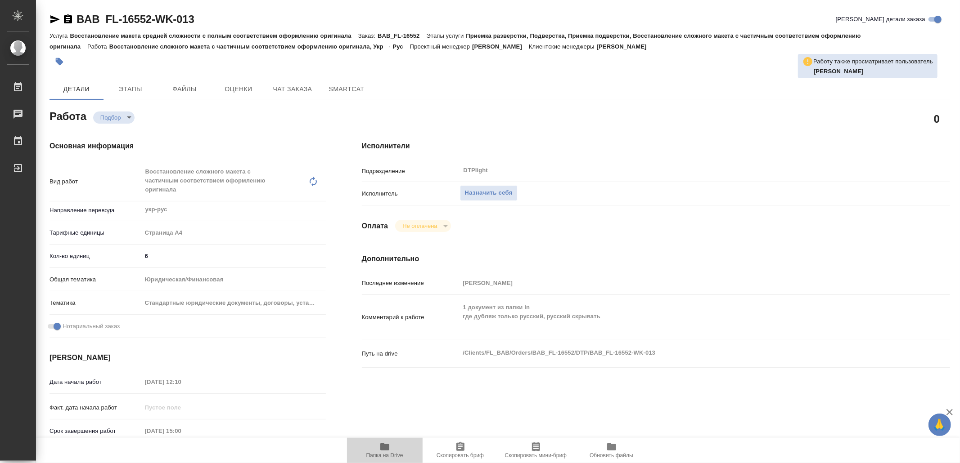
click at [386, 449] on icon "button" at bounding box center [384, 447] width 9 height 7
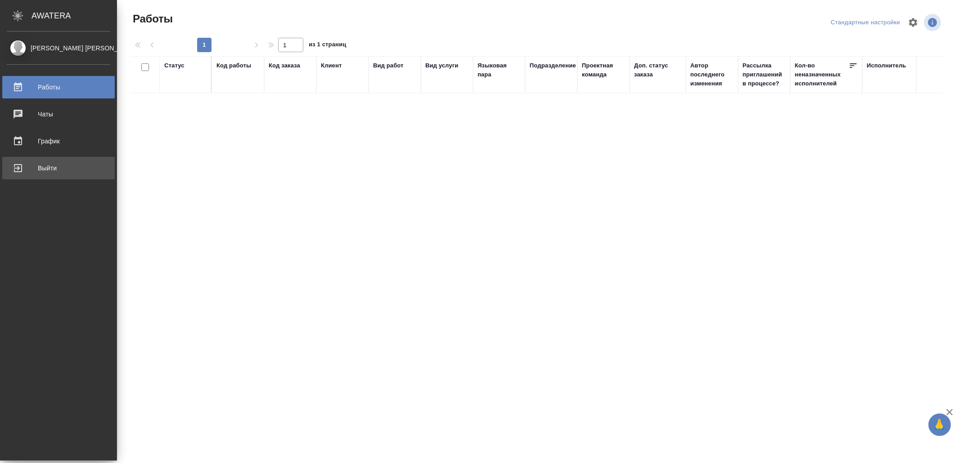
click at [33, 173] on div "Выйти" at bounding box center [58, 168] width 103 height 13
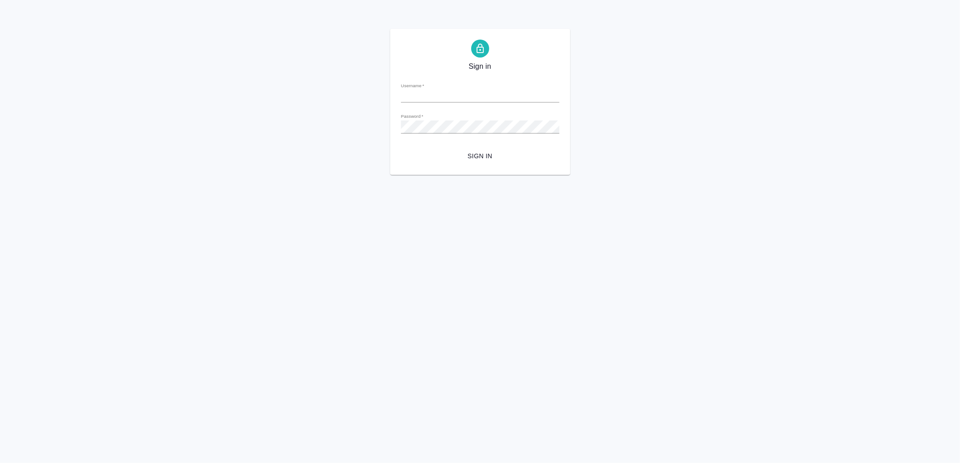
type input "v.yamkovenko@awatera.com"
click at [516, 151] on span "Sign in" at bounding box center [480, 156] width 144 height 11
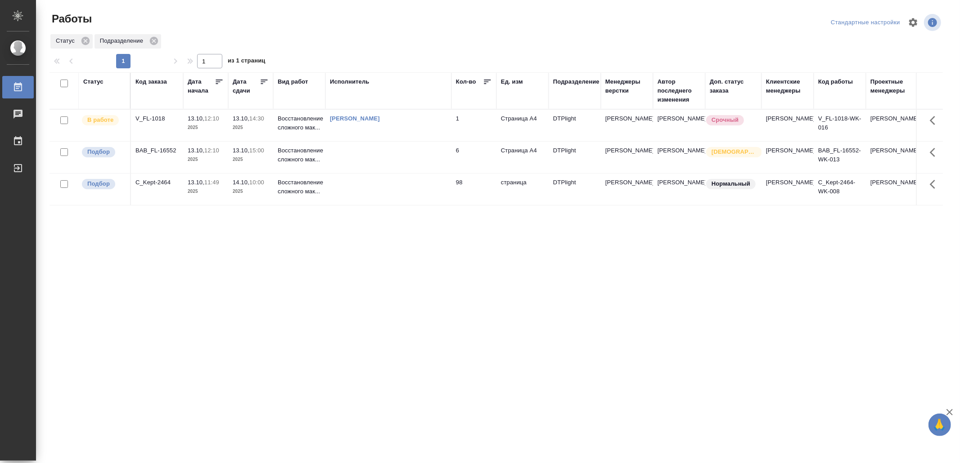
drag, startPoint x: 405, startPoint y: 328, endPoint x: 416, endPoint y: 318, distance: 15.6
drag, startPoint x: 471, startPoint y: 307, endPoint x: 473, endPoint y: 302, distance: 4.8
drag, startPoint x: 356, startPoint y: 306, endPoint x: 367, endPoint y: 290, distance: 19.8
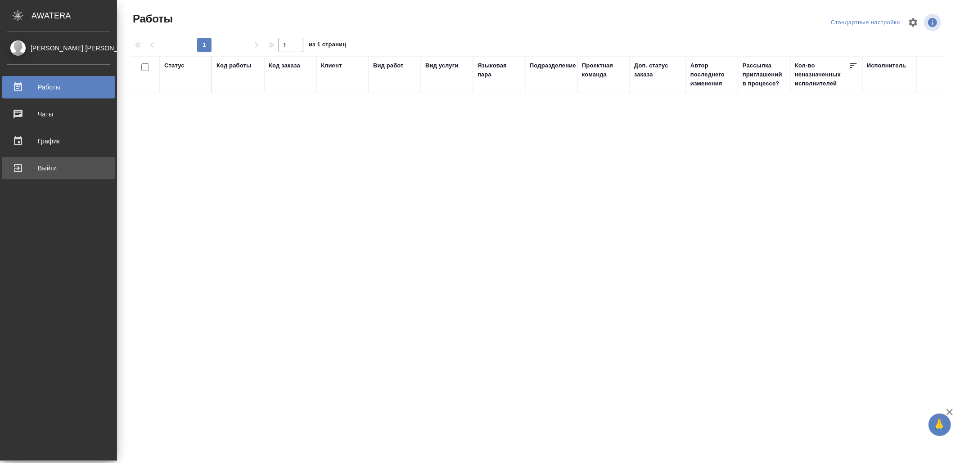
click at [28, 163] on div "Выйти" at bounding box center [58, 168] width 103 height 13
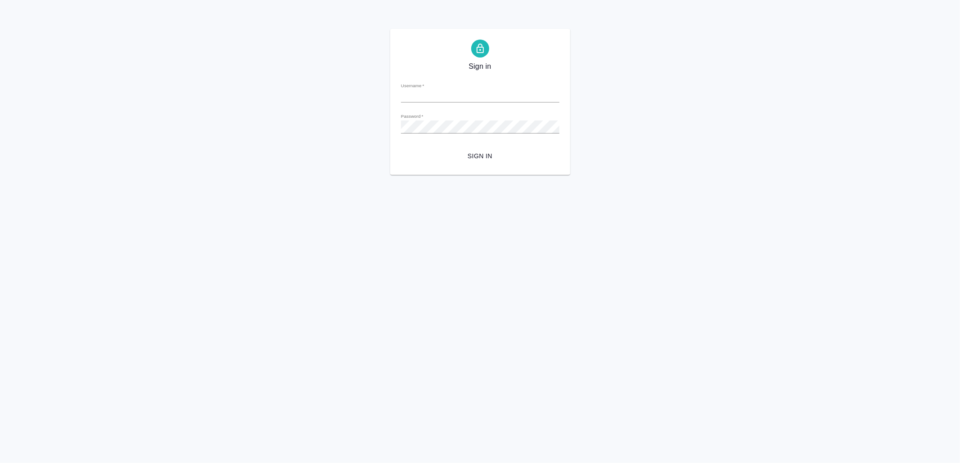
type input "[EMAIL_ADDRESS][DOMAIN_NAME]"
click at [488, 159] on span "Sign in" at bounding box center [480, 156] width 144 height 11
type input "[EMAIL_ADDRESS][DOMAIN_NAME]"
click at [468, 155] on span "Sign in" at bounding box center [480, 156] width 144 height 11
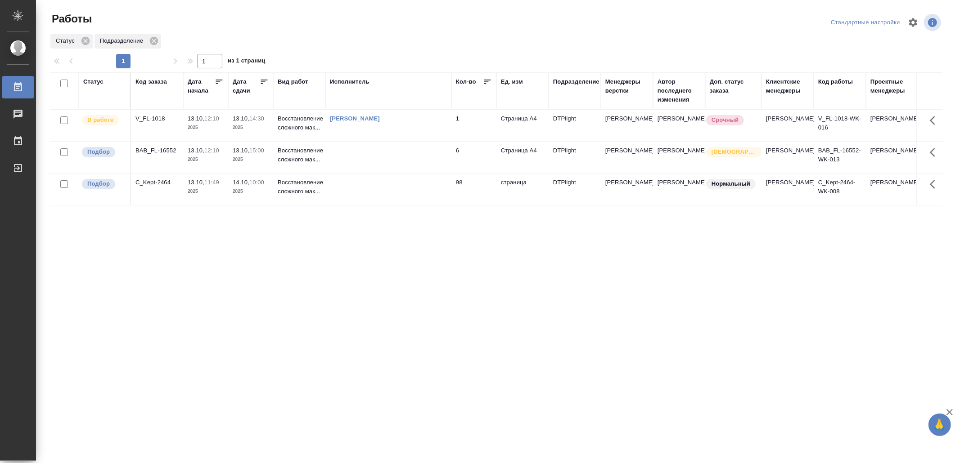
drag, startPoint x: 561, startPoint y: 306, endPoint x: 567, endPoint y: 297, distance: 11.0
drag, startPoint x: 438, startPoint y: 319, endPoint x: 443, endPoint y: 288, distance: 32.0
drag, startPoint x: 471, startPoint y: 319, endPoint x: 477, endPoint y: 310, distance: 10.9
drag, startPoint x: 382, startPoint y: 288, endPoint x: 388, endPoint y: 285, distance: 6.6
drag, startPoint x: 433, startPoint y: 272, endPoint x: 445, endPoint y: 258, distance: 18.8
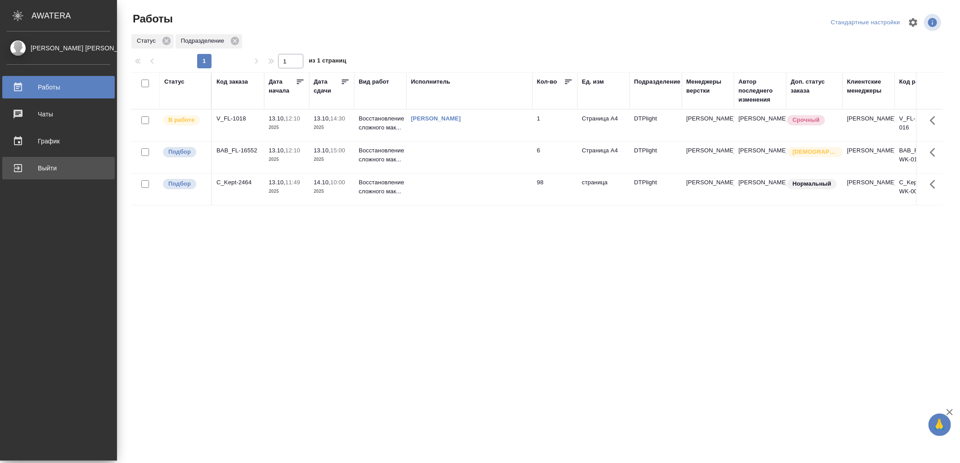
click at [20, 164] on div "Выйти" at bounding box center [58, 168] width 103 height 13
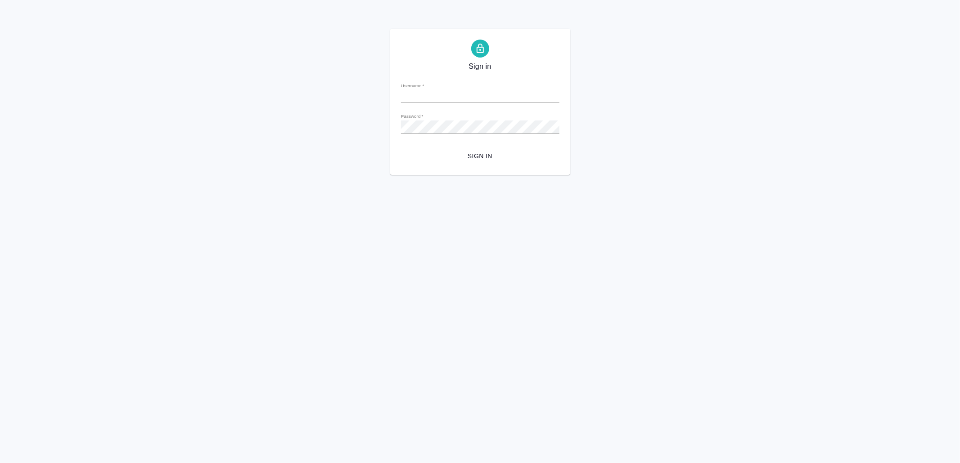
type input "v.yamkovenko@awatera.com"
click at [485, 153] on span "Sign in" at bounding box center [480, 156] width 144 height 11
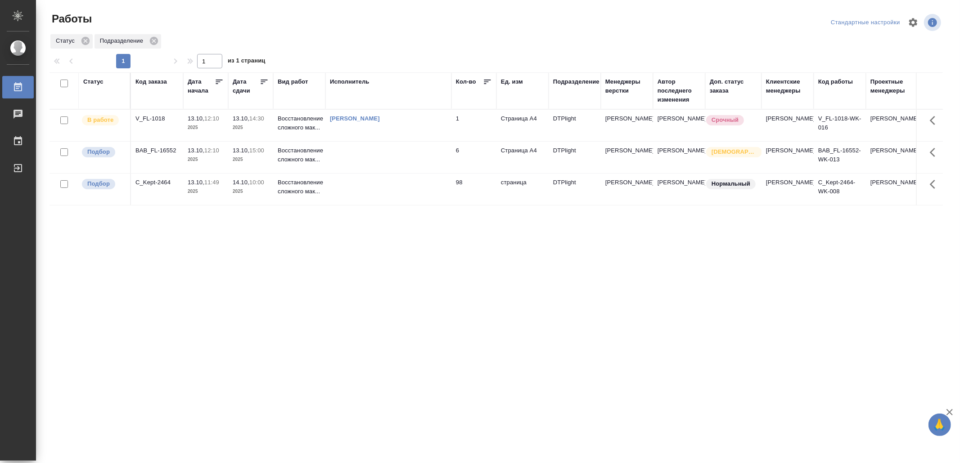
drag, startPoint x: 407, startPoint y: 301, endPoint x: 407, endPoint y: 293, distance: 7.2
drag, startPoint x: 470, startPoint y: 302, endPoint x: 473, endPoint y: 294, distance: 8.7
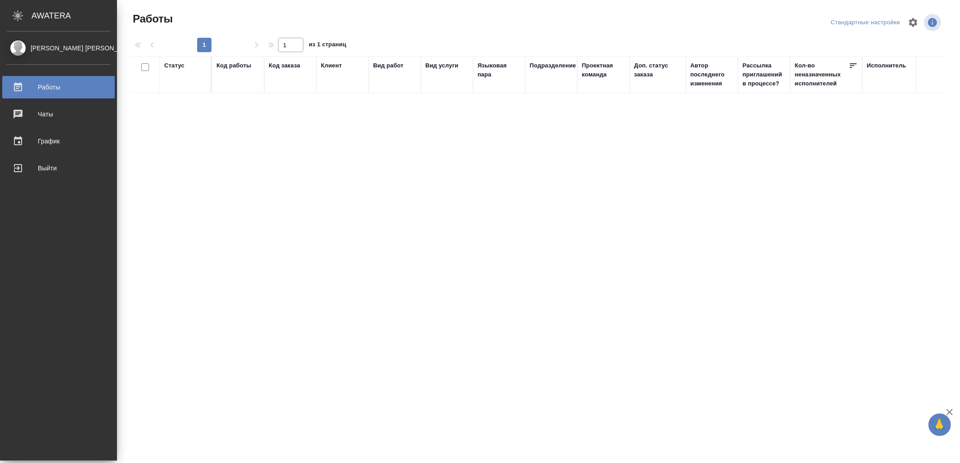
click at [49, 166] on div "Выйти" at bounding box center [58, 168] width 103 height 13
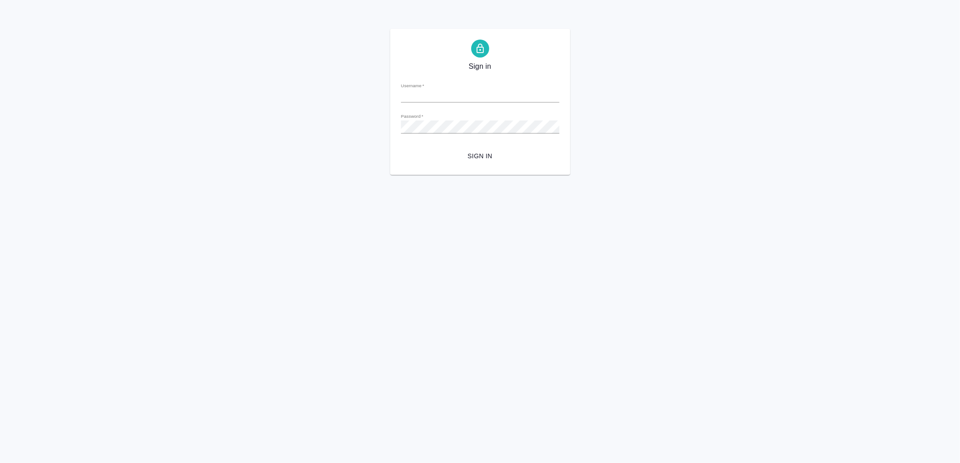
type input "v.yamkovenko@awatera.com"
click at [500, 157] on span "Sign in" at bounding box center [480, 156] width 144 height 11
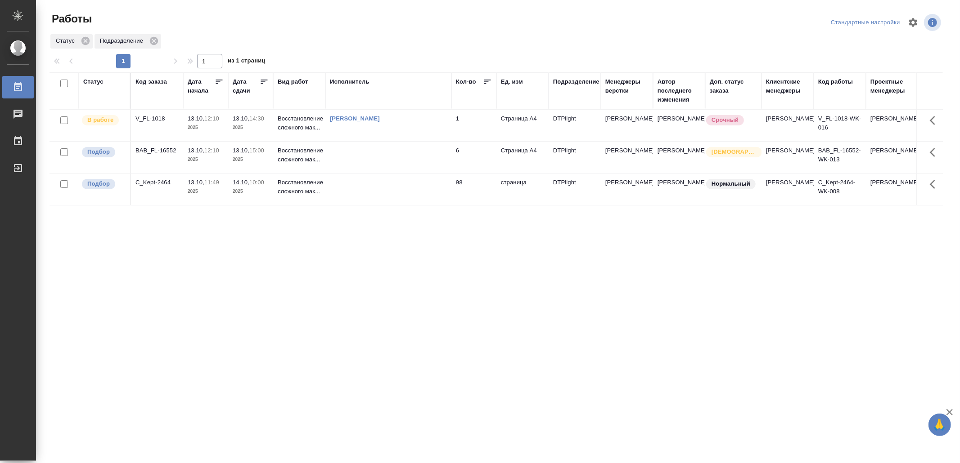
drag, startPoint x: 294, startPoint y: 271, endPoint x: 307, endPoint y: 266, distance: 13.8
drag, startPoint x: 427, startPoint y: 305, endPoint x: 380, endPoint y: 272, distance: 57.4
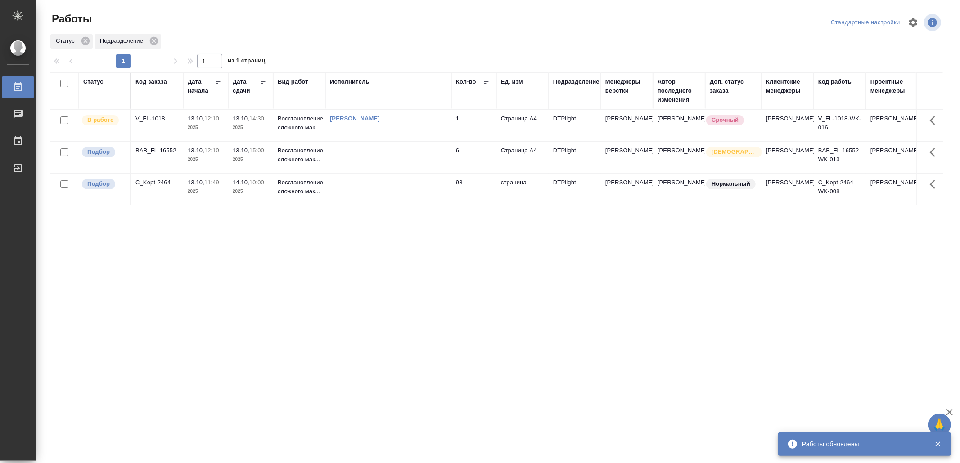
drag, startPoint x: 434, startPoint y: 343, endPoint x: 436, endPoint y: 332, distance: 10.9
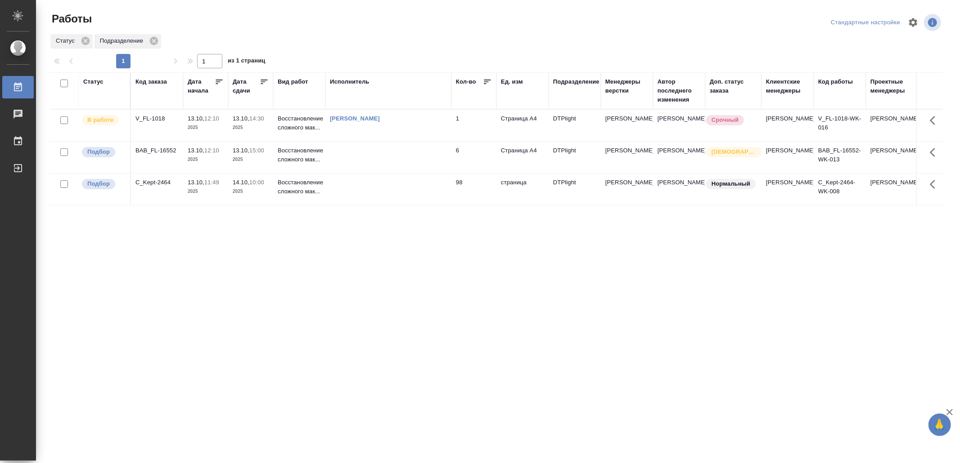
drag, startPoint x: 443, startPoint y: 306, endPoint x: 458, endPoint y: 285, distance: 25.6
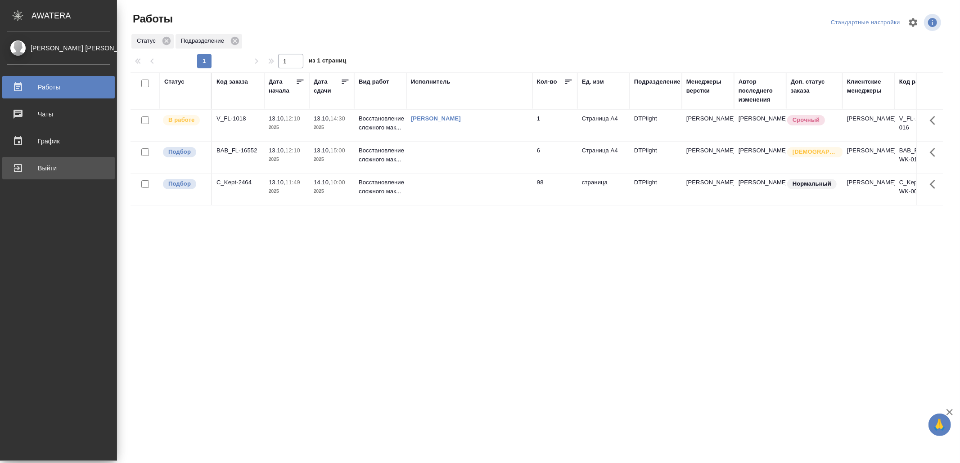
click at [53, 163] on div "Выйти" at bounding box center [58, 168] width 103 height 13
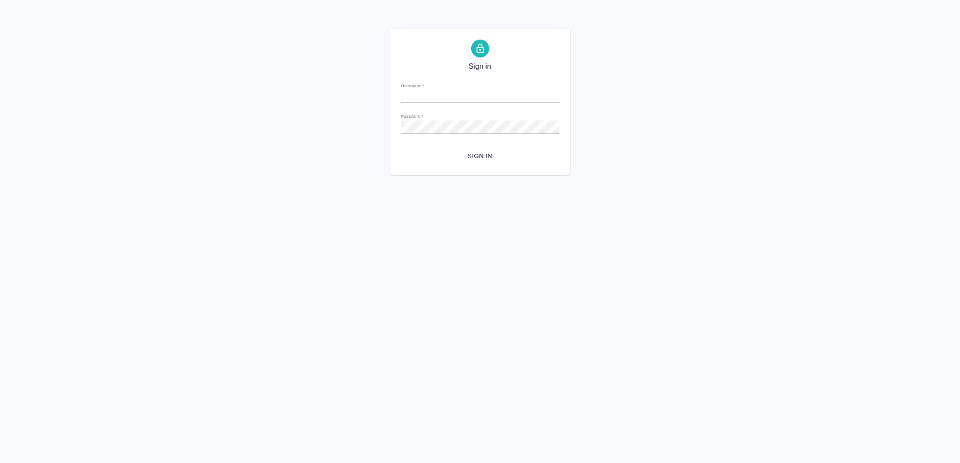
type input "[EMAIL_ADDRESS][DOMAIN_NAME]"
click at [500, 152] on span "Sign in" at bounding box center [480, 156] width 144 height 11
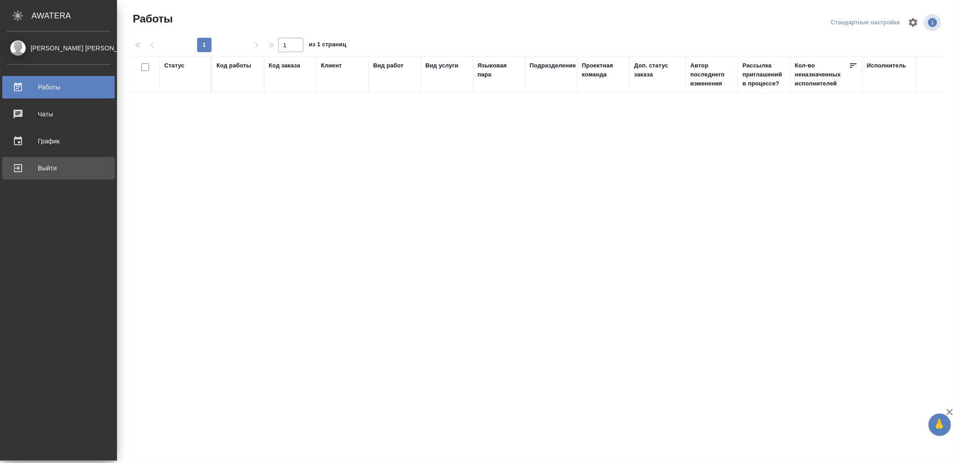
drag, startPoint x: 15, startPoint y: 166, endPoint x: 50, endPoint y: 173, distance: 36.2
click at [15, 166] on div "Выйти" at bounding box center [58, 168] width 103 height 13
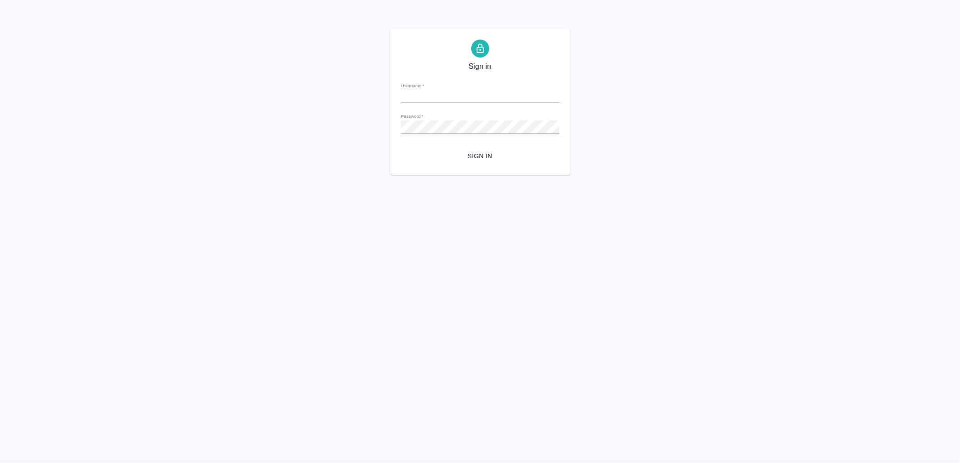
type input "[EMAIL_ADDRESS][DOMAIN_NAME]"
click at [498, 158] on span "Sign in" at bounding box center [480, 156] width 144 height 11
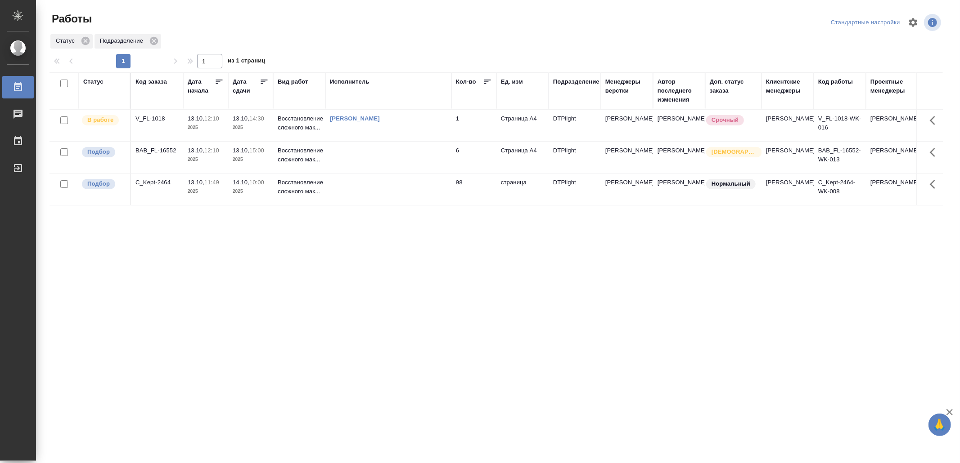
click at [395, 129] on td "[PERSON_NAME]" at bounding box center [388, 125] width 126 height 31
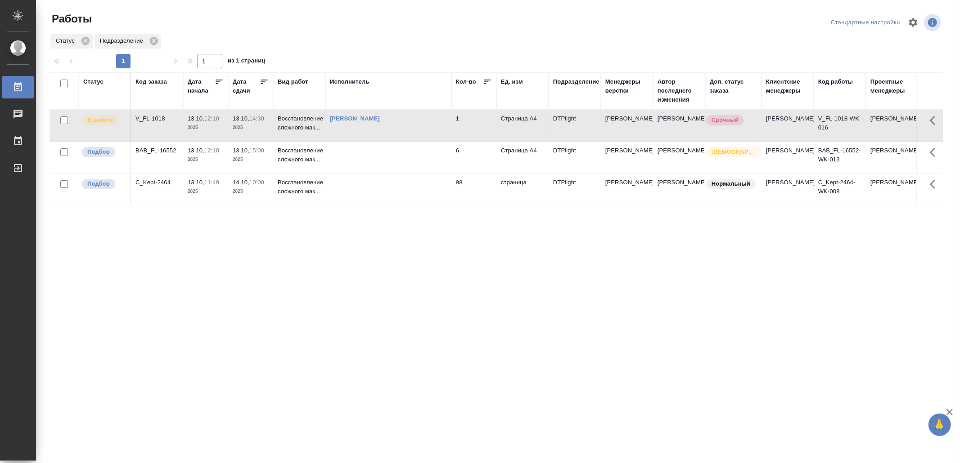
click at [395, 129] on td "[PERSON_NAME]" at bounding box center [388, 125] width 126 height 31
drag, startPoint x: 294, startPoint y: 297, endPoint x: 315, endPoint y: 286, distance: 23.9
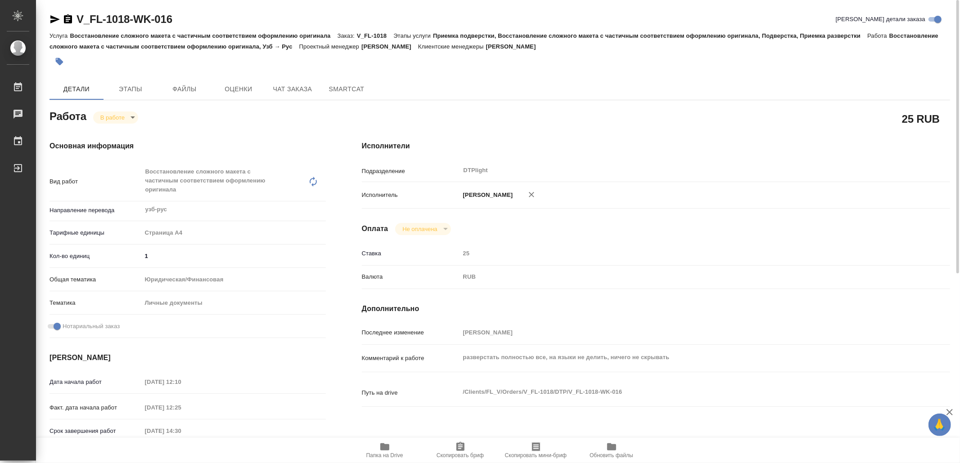
click at [381, 449] on icon "button" at bounding box center [384, 447] width 9 height 7
click at [51, 15] on icon "button" at bounding box center [54, 19] width 11 height 11
click at [118, 113] on body "🙏 .cls-1 fill:#fff; AWATERA Yamkovenko Vera Работы 0 Чаты График Выйти V_FL-101…" at bounding box center [480, 231] width 960 height 463
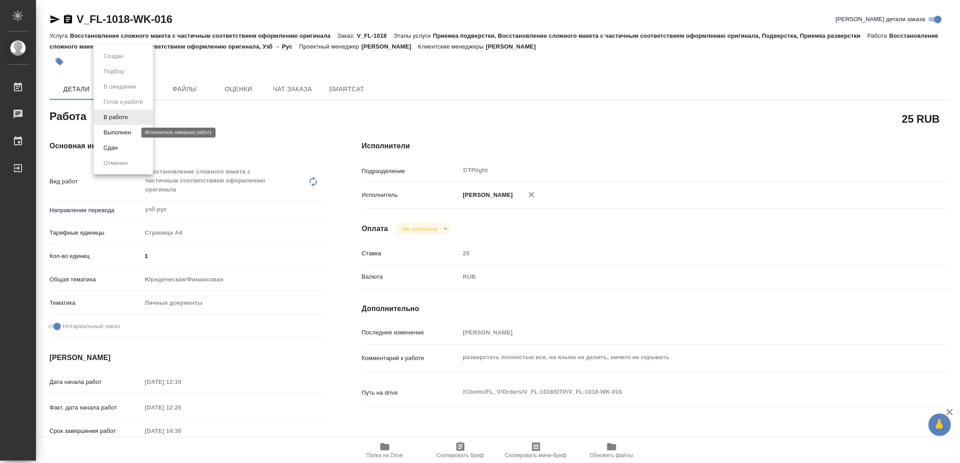
click at [123, 131] on button "Выполнен" at bounding box center [117, 133] width 33 height 10
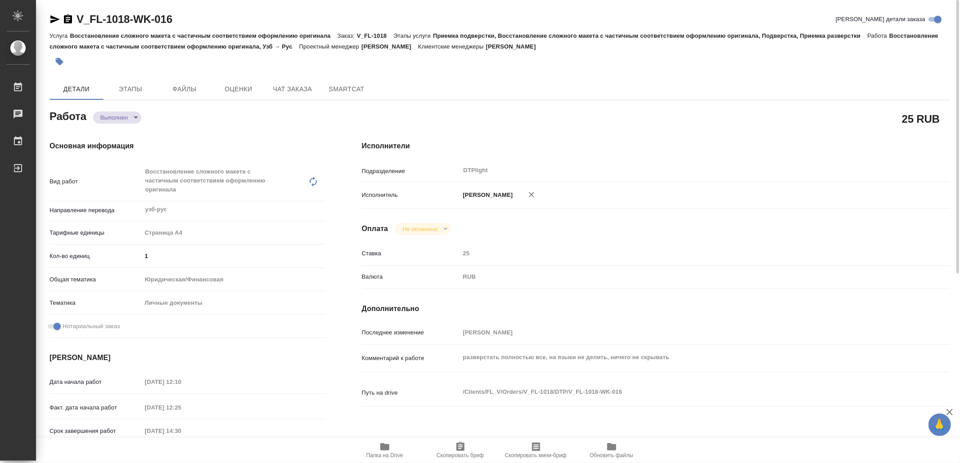
type textarea "x"
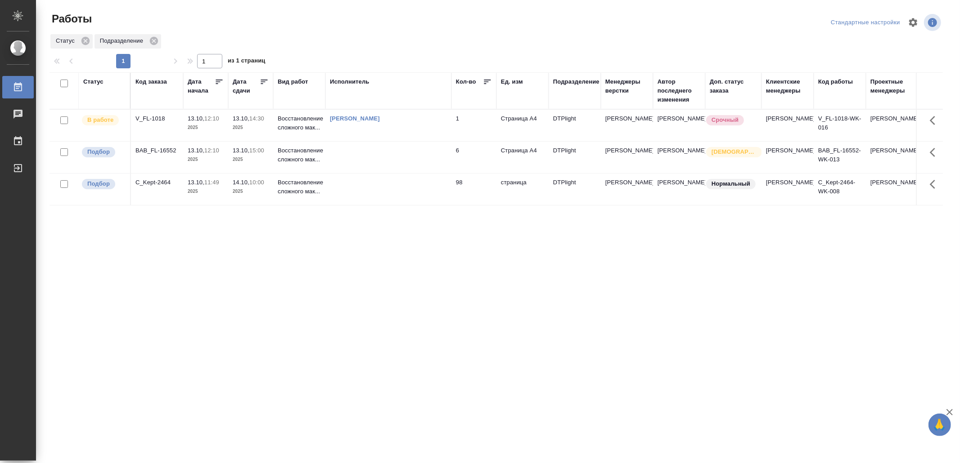
drag, startPoint x: 452, startPoint y: 270, endPoint x: 454, endPoint y: 265, distance: 5.6
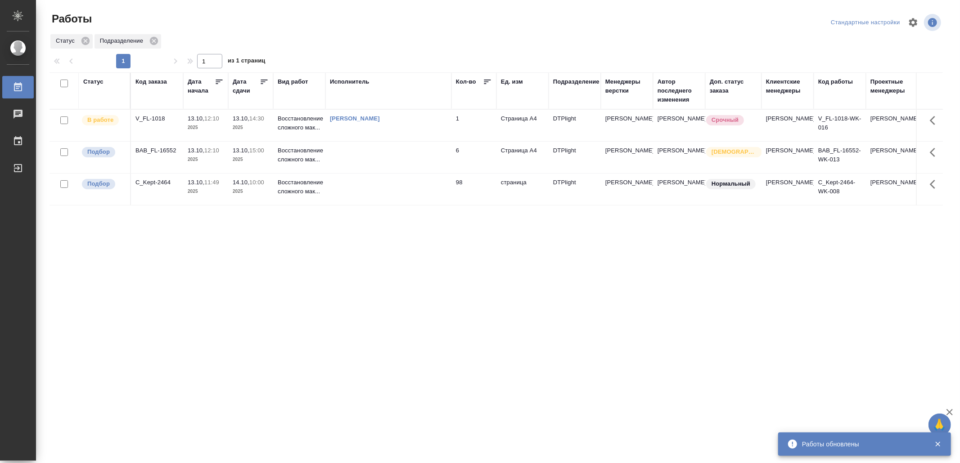
drag, startPoint x: 306, startPoint y: 405, endPoint x: 314, endPoint y: 391, distance: 15.7
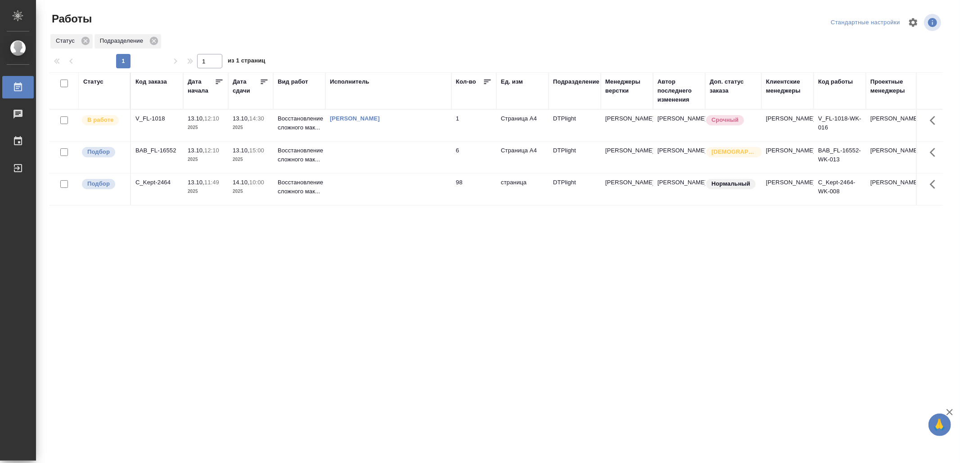
drag, startPoint x: 402, startPoint y: 284, endPoint x: 407, endPoint y: 276, distance: 10.1
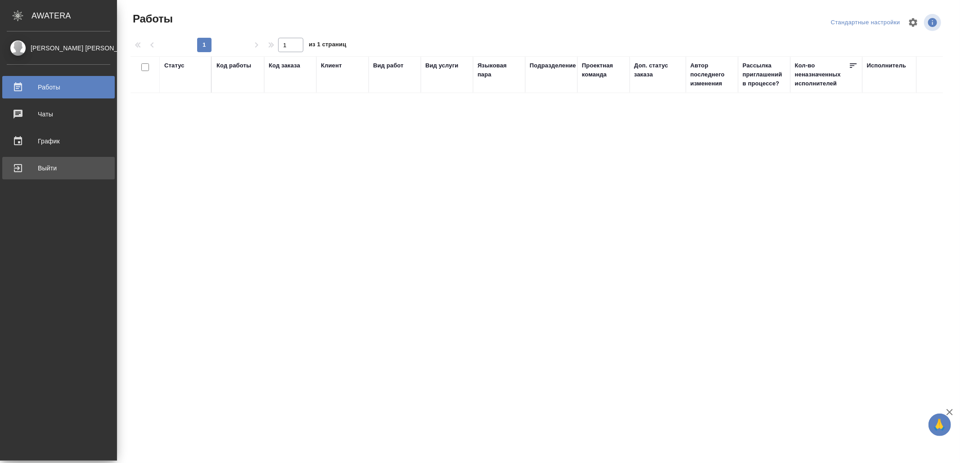
click at [37, 167] on div "Выйти" at bounding box center [58, 168] width 103 height 13
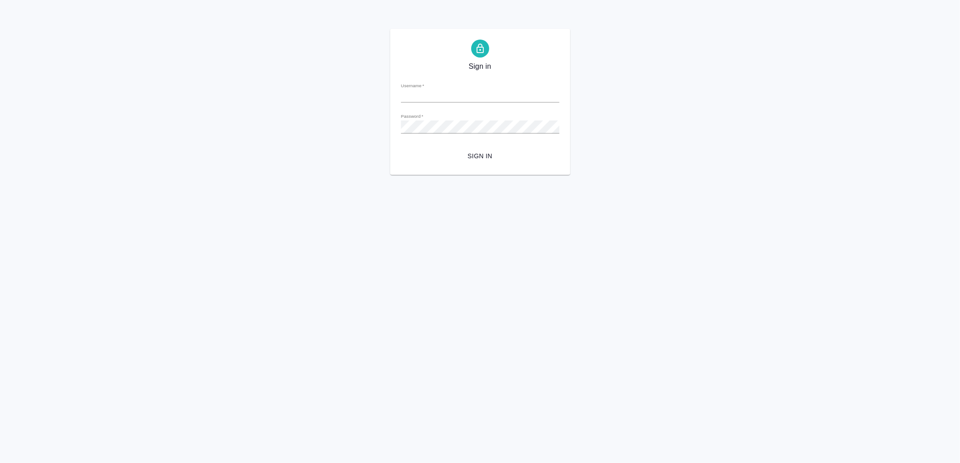
type input "[EMAIL_ADDRESS][DOMAIN_NAME]"
drag, startPoint x: 497, startPoint y: 150, endPoint x: 504, endPoint y: 170, distance: 20.6
click at [497, 151] on span "Sign in" at bounding box center [480, 156] width 144 height 11
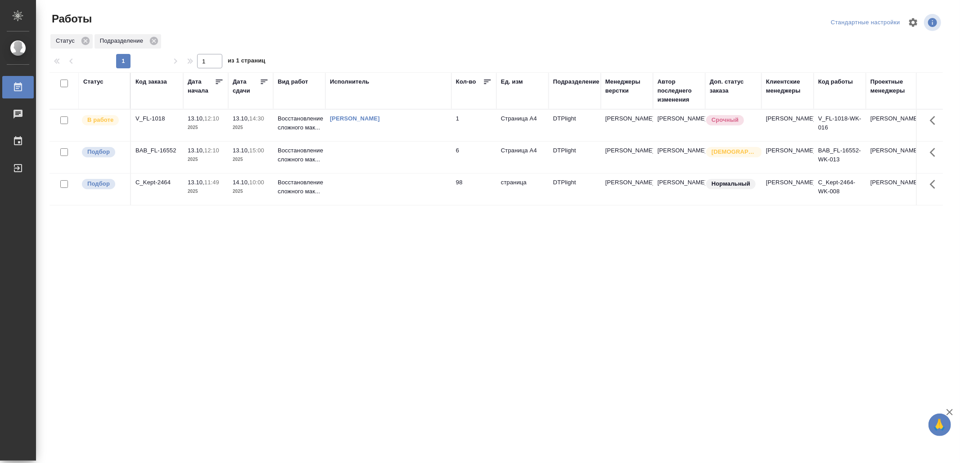
click at [274, 337] on div "Статус Код заказа Дата начала Дата сдачи Вид работ Исполнитель Кол-во Ед. изм П…" at bounding box center [495, 234] width 893 height 324
drag, startPoint x: 292, startPoint y: 332, endPoint x: 300, endPoint y: 326, distance: 9.7
drag, startPoint x: 394, startPoint y: 322, endPoint x: 404, endPoint y: 308, distance: 16.8
click at [470, 283] on div "Статус Код заказа Дата начала Дата сдачи Вид работ Исполнитель Кол-во Ед. изм П…" at bounding box center [495, 234] width 893 height 324
drag, startPoint x: 436, startPoint y: 312, endPoint x: 439, endPoint y: 304, distance: 8.3
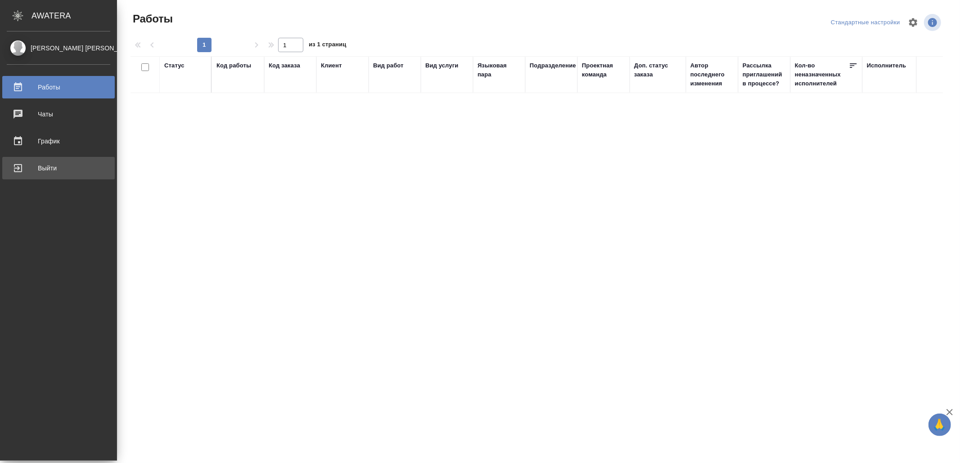
click at [44, 170] on div "Выйти" at bounding box center [58, 168] width 103 height 13
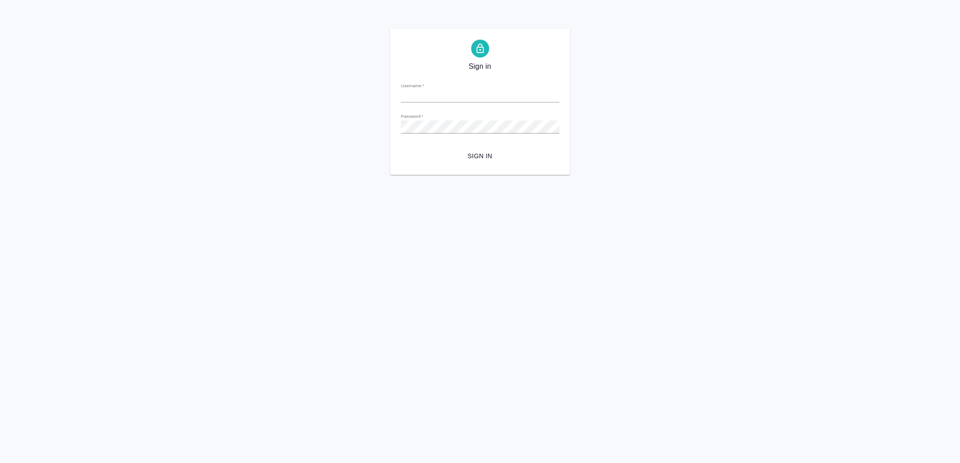
type input "[EMAIL_ADDRESS][DOMAIN_NAME]"
click at [524, 152] on span "Sign in" at bounding box center [480, 156] width 144 height 11
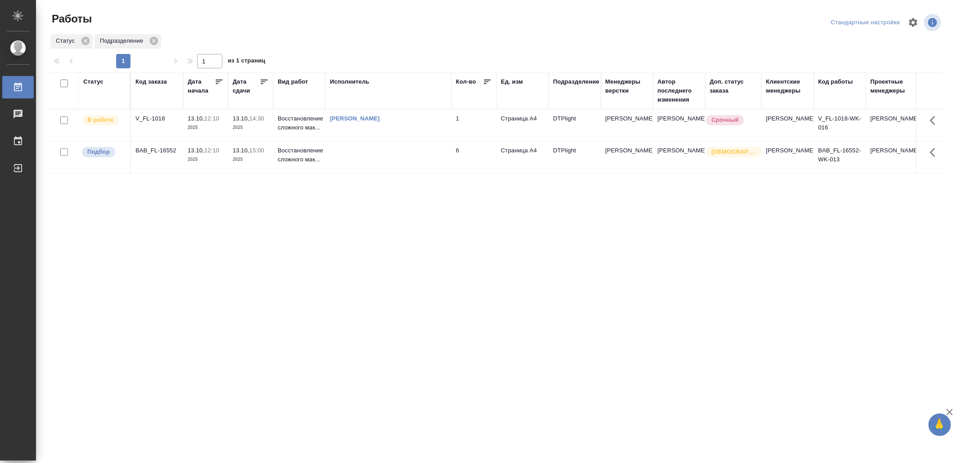
drag, startPoint x: 545, startPoint y: 267, endPoint x: 546, endPoint y: 260, distance: 7.7
drag, startPoint x: 299, startPoint y: 292, endPoint x: 309, endPoint y: 278, distance: 17.1
click at [466, 246] on div "Статус Код заказа Дата начала Дата сдачи Вид работ Исполнитель Кол-во Ед. изм П…" at bounding box center [495, 234] width 893 height 324
drag, startPoint x: 301, startPoint y: 292, endPoint x: 310, endPoint y: 285, distance: 11.1
drag, startPoint x: 357, startPoint y: 280, endPoint x: 364, endPoint y: 265, distance: 15.7
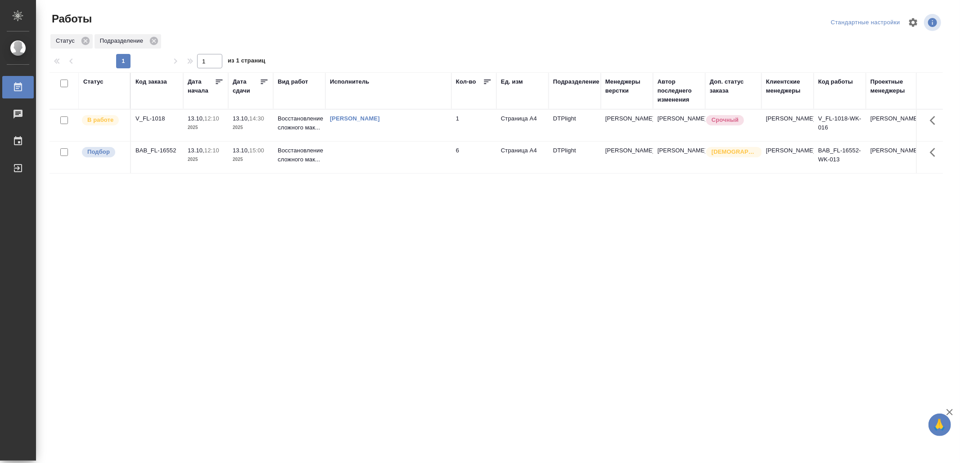
drag, startPoint x: 457, startPoint y: 337, endPoint x: 458, endPoint y: 330, distance: 7.3
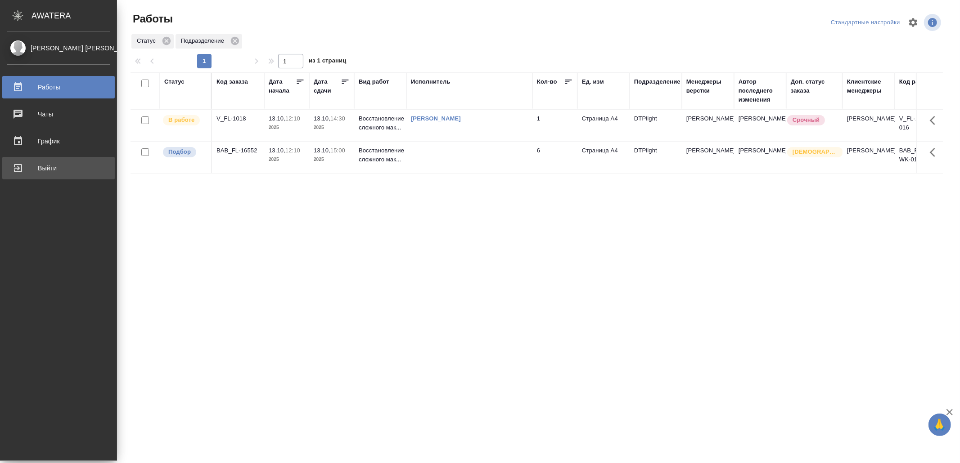
click at [40, 165] on div "Выйти" at bounding box center [58, 168] width 103 height 13
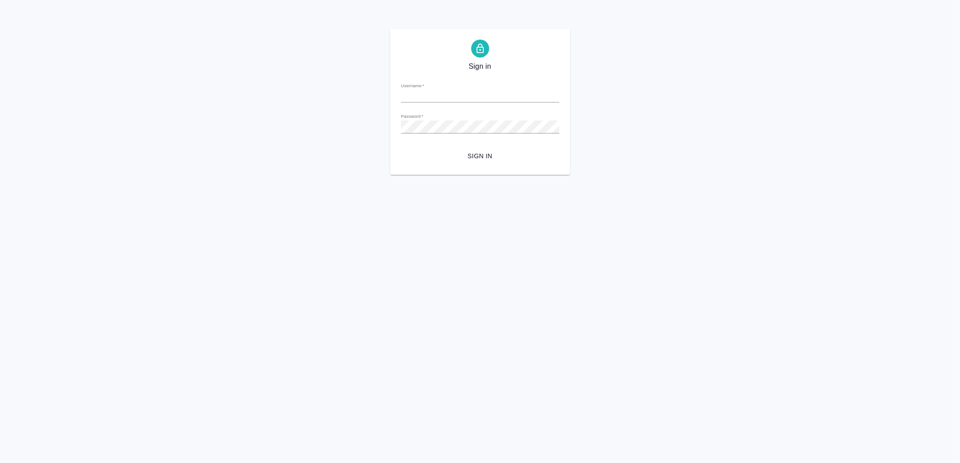
type input "v.yamkovenko@awatera.com"
click at [507, 157] on span "Sign in" at bounding box center [480, 156] width 144 height 11
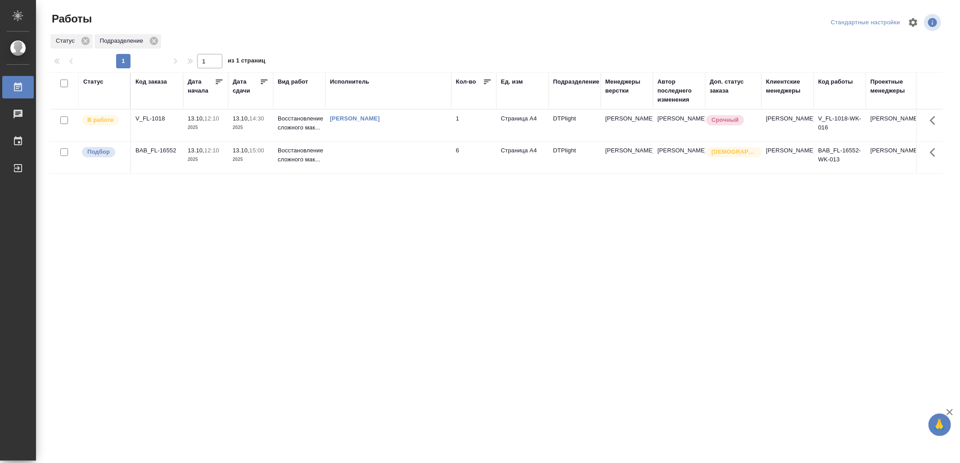
drag, startPoint x: 525, startPoint y: 276, endPoint x: 514, endPoint y: 272, distance: 12.4
drag, startPoint x: 519, startPoint y: 264, endPoint x: 524, endPoint y: 261, distance: 5.6
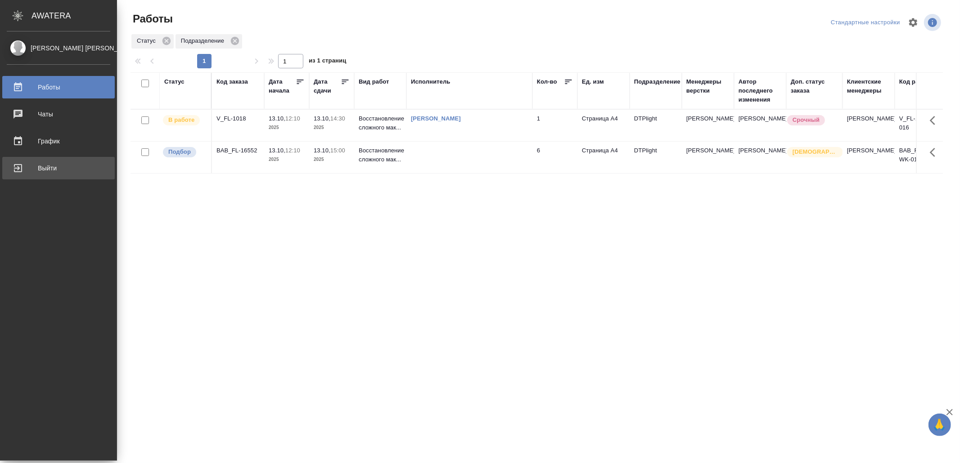
click at [29, 164] on div "Выйти" at bounding box center [58, 168] width 103 height 13
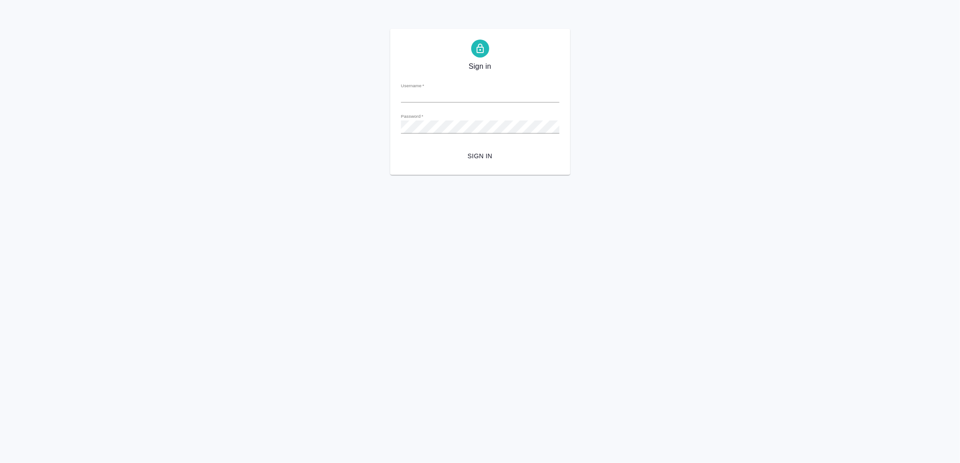
type input "v.yamkovenko@awatera.com"
click at [478, 155] on span "Sign in" at bounding box center [480, 156] width 144 height 11
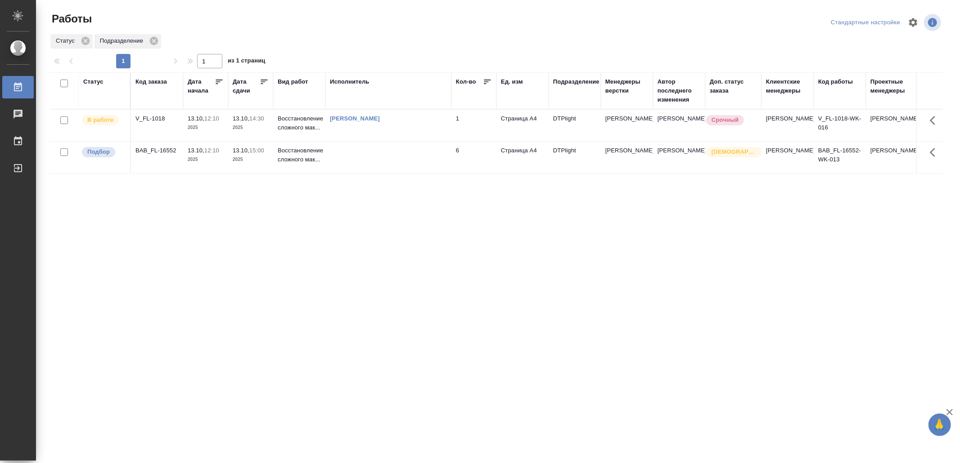
drag, startPoint x: 434, startPoint y: 320, endPoint x: 442, endPoint y: 297, distance: 24.2
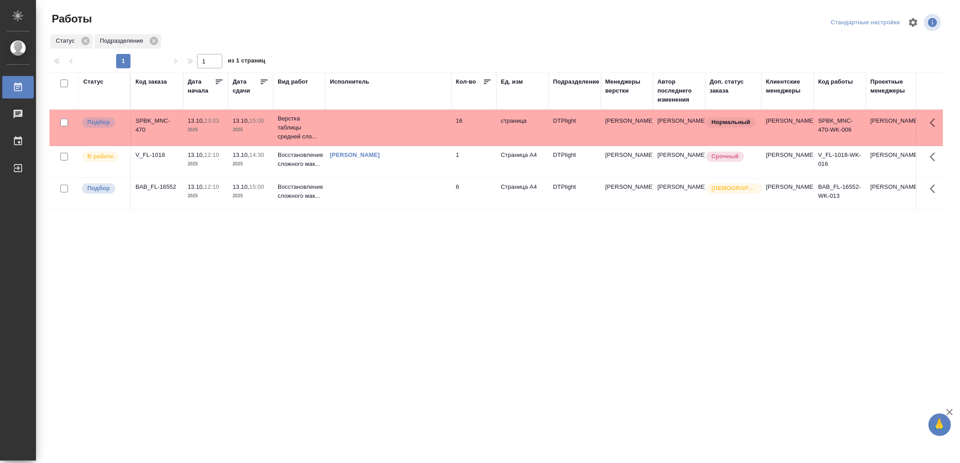
click at [539, 124] on td "страница" at bounding box center [522, 127] width 52 height 31
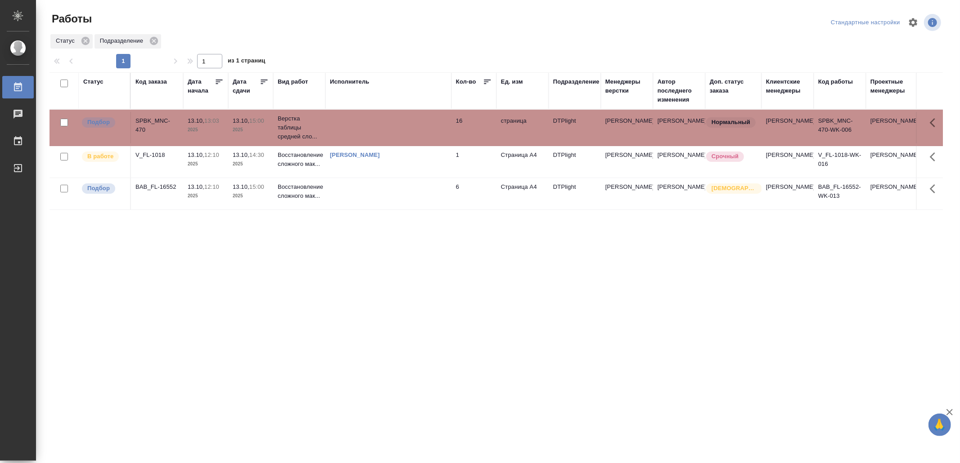
click at [539, 124] on td "страница" at bounding box center [522, 127] width 52 height 31
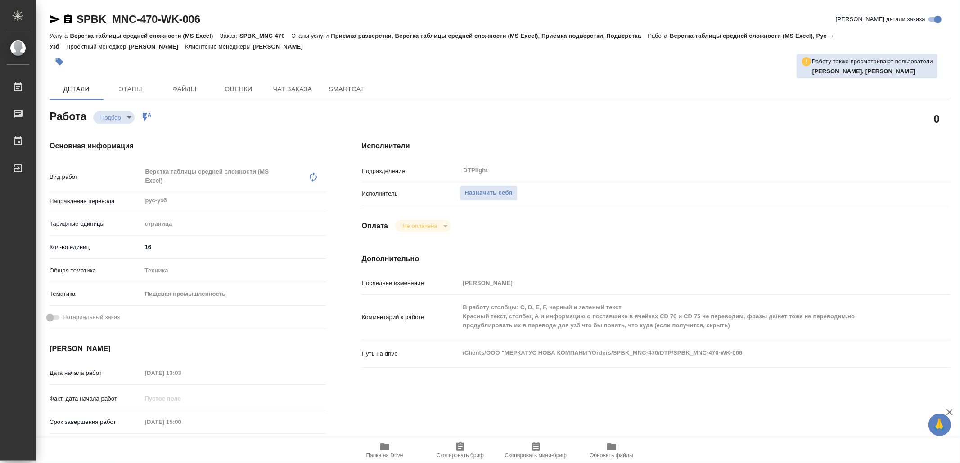
click at [384, 453] on span "Папка на Drive" at bounding box center [384, 456] width 37 height 6
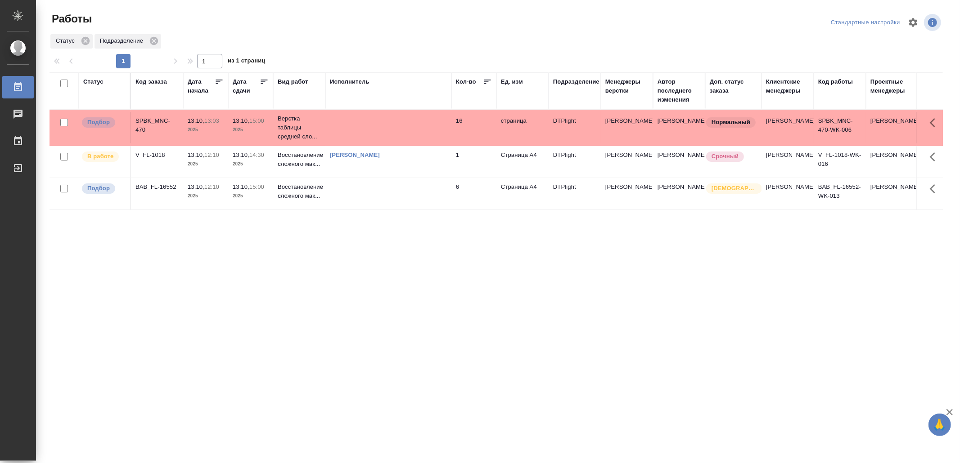
drag, startPoint x: 373, startPoint y: 267, endPoint x: 368, endPoint y: 265, distance: 5.8
drag, startPoint x: 371, startPoint y: 359, endPoint x: 379, endPoint y: 346, distance: 15.1
drag, startPoint x: 506, startPoint y: 295, endPoint x: 506, endPoint y: 290, distance: 5.4
click at [340, 293] on div "Статус Код заказа Дата начала Дата сдачи Вид работ Исполнитель Кол-во Ед. изм П…" at bounding box center [495, 234] width 893 height 324
